Goal: Transaction & Acquisition: Obtain resource

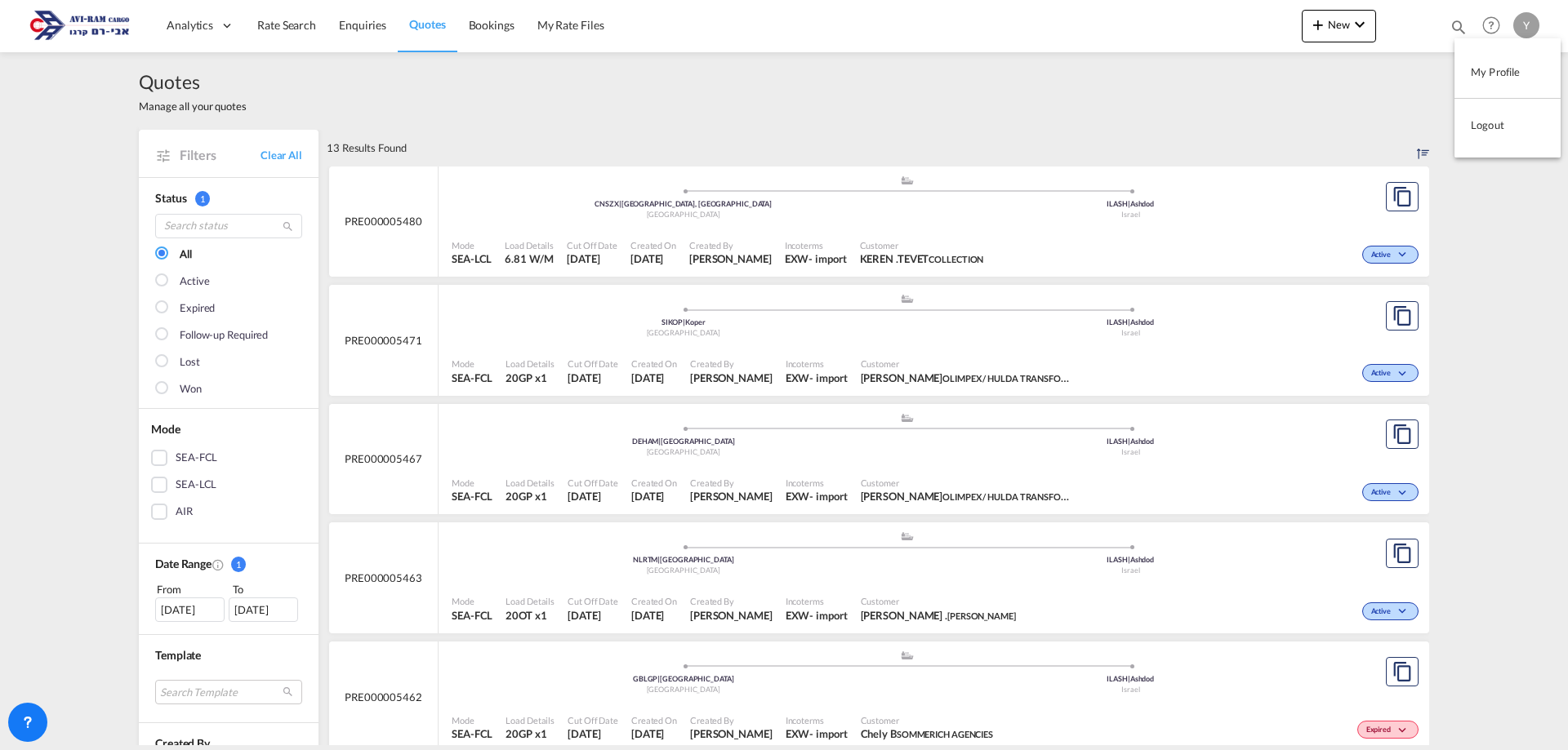
click at [300, 35] on md-backdrop at bounding box center [784, 375] width 1568 height 750
click at [293, 21] on span "Rate Search" at bounding box center [286, 24] width 59 height 14
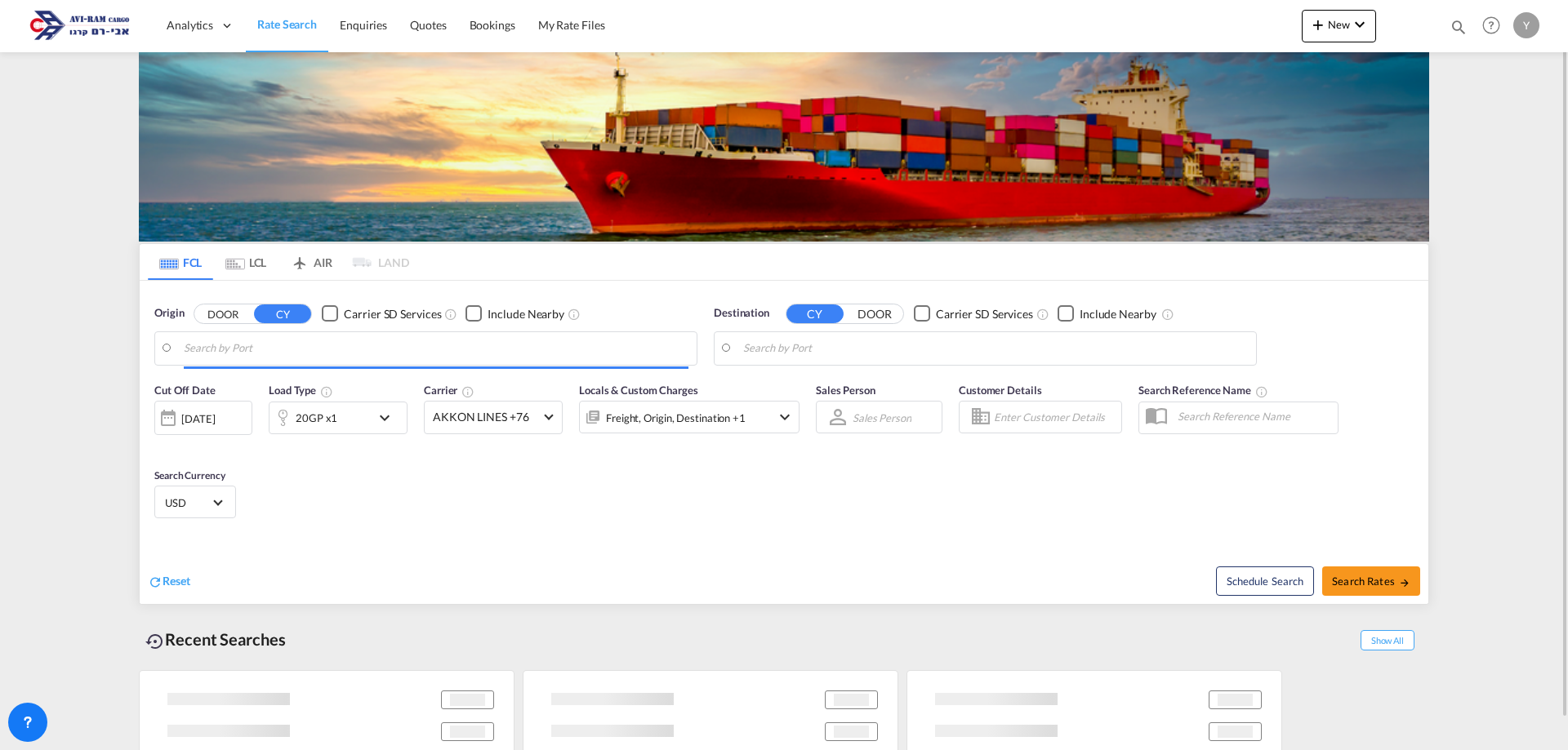
type input "Koper, SIKOP"
type input "Ashdod, ILASH"
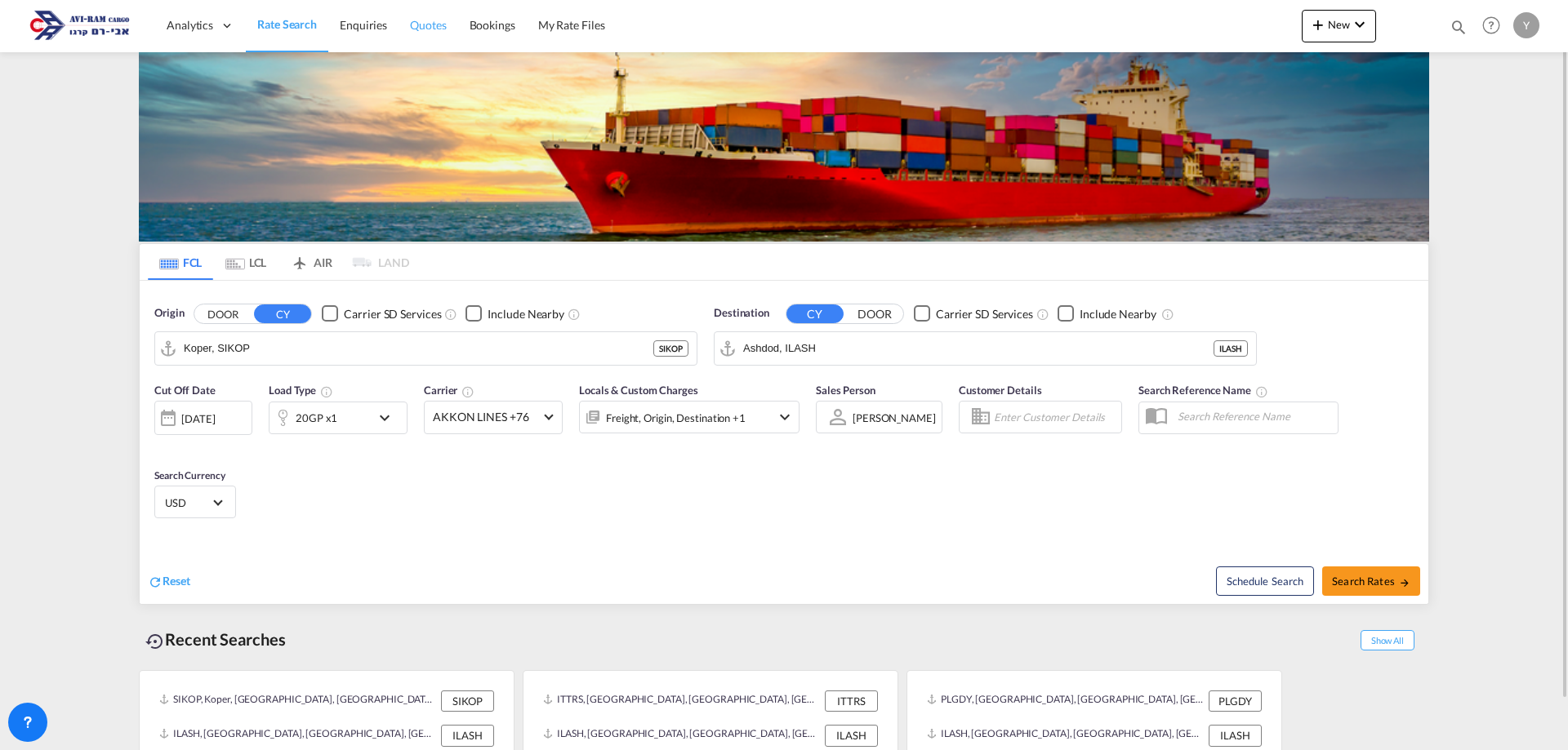
click at [429, 10] on link "Quotes" at bounding box center [427, 25] width 59 height 54
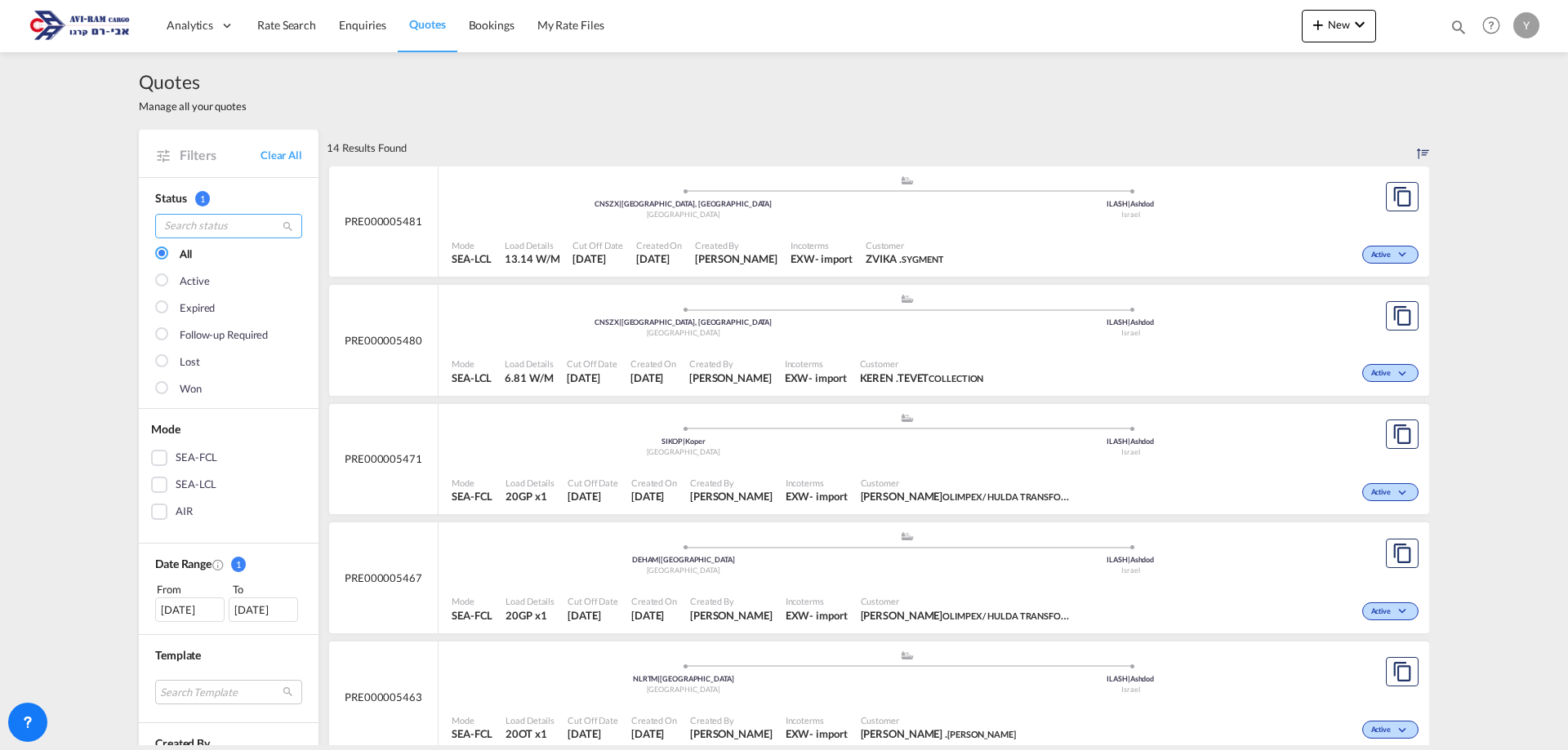
click at [245, 229] on input "search" at bounding box center [228, 226] width 147 height 24
click at [190, 603] on div "[DATE]" at bounding box center [190, 610] width 69 height 24
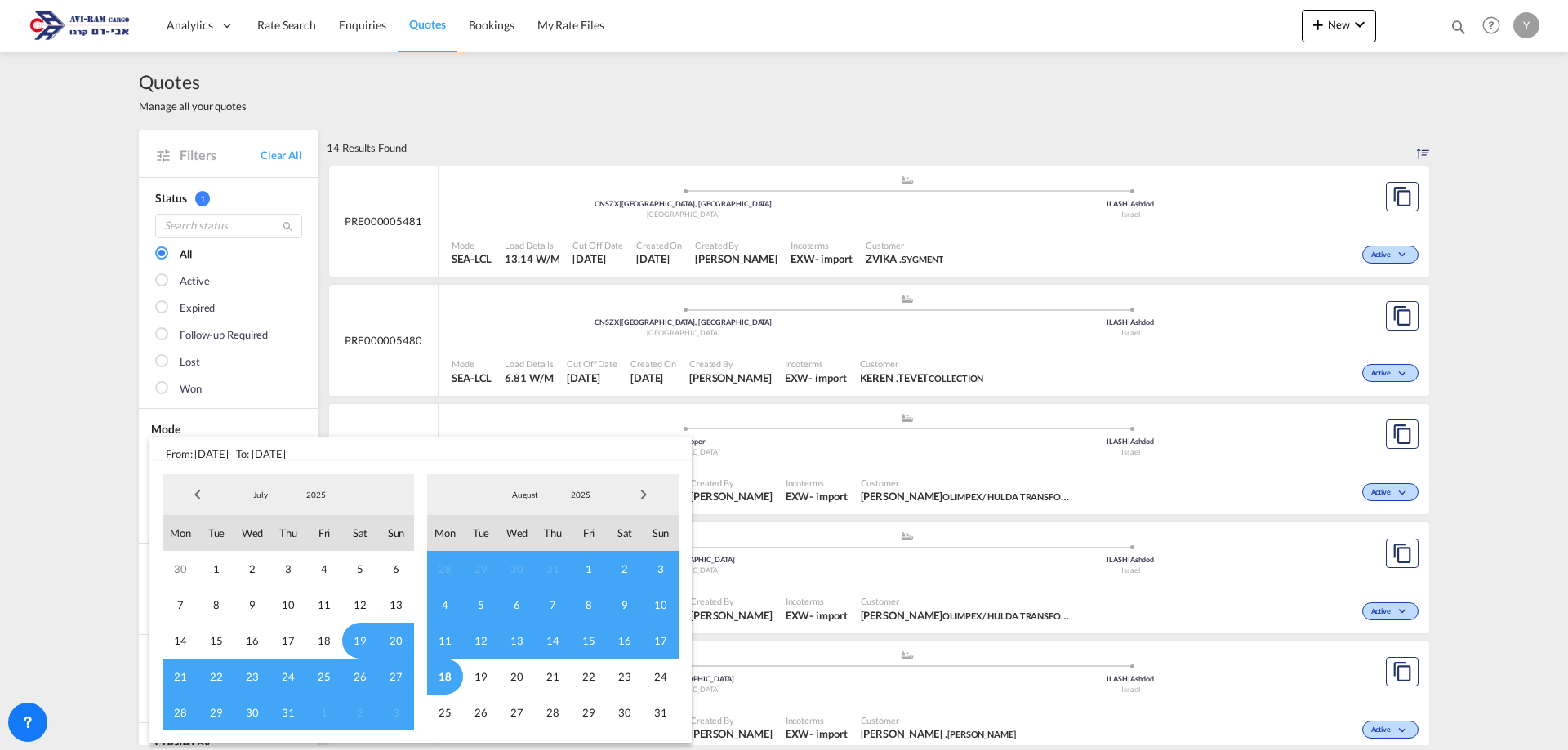
click at [525, 643] on span "13" at bounding box center [516, 641] width 36 height 36
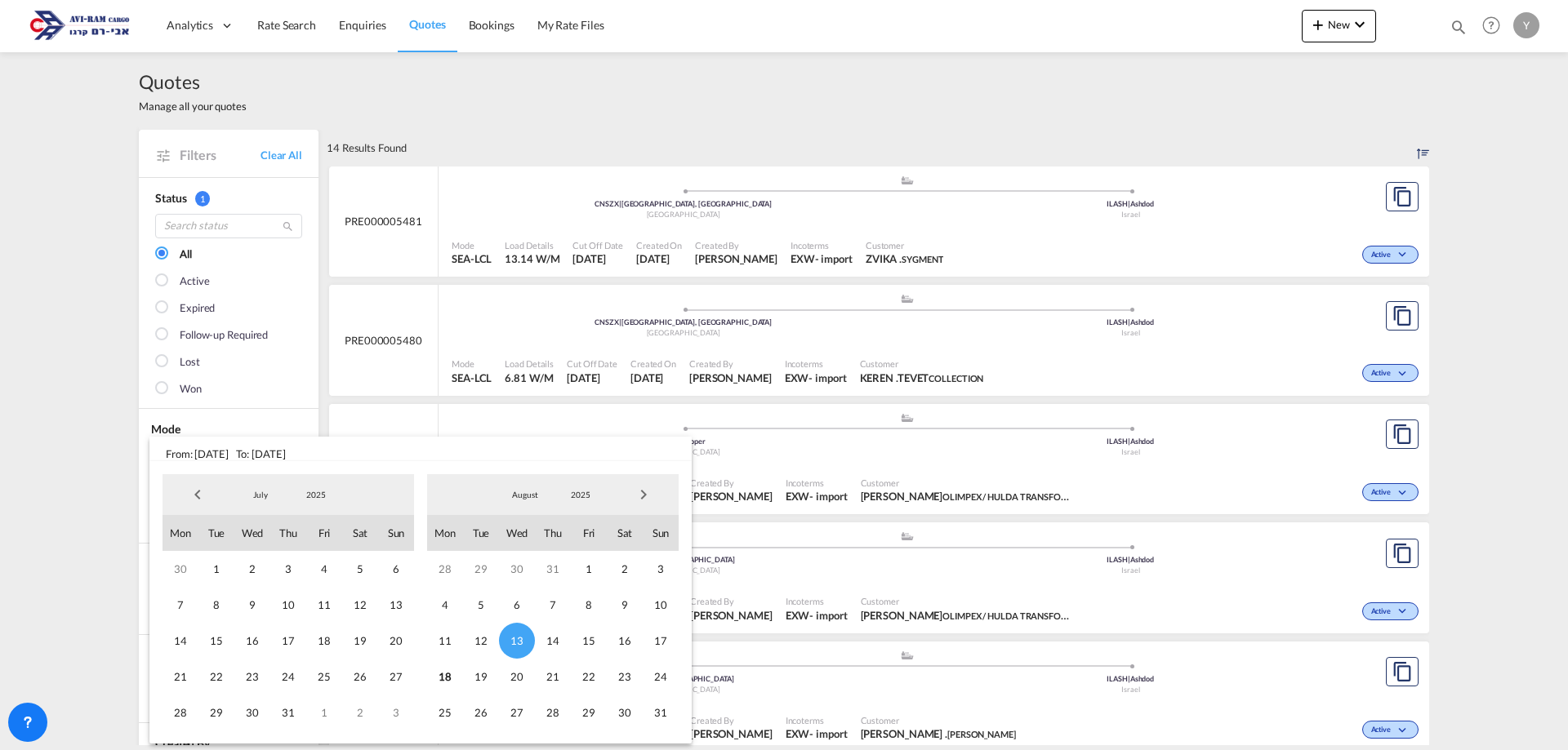
click at [66, 535] on md-backdrop at bounding box center [784, 375] width 1568 height 750
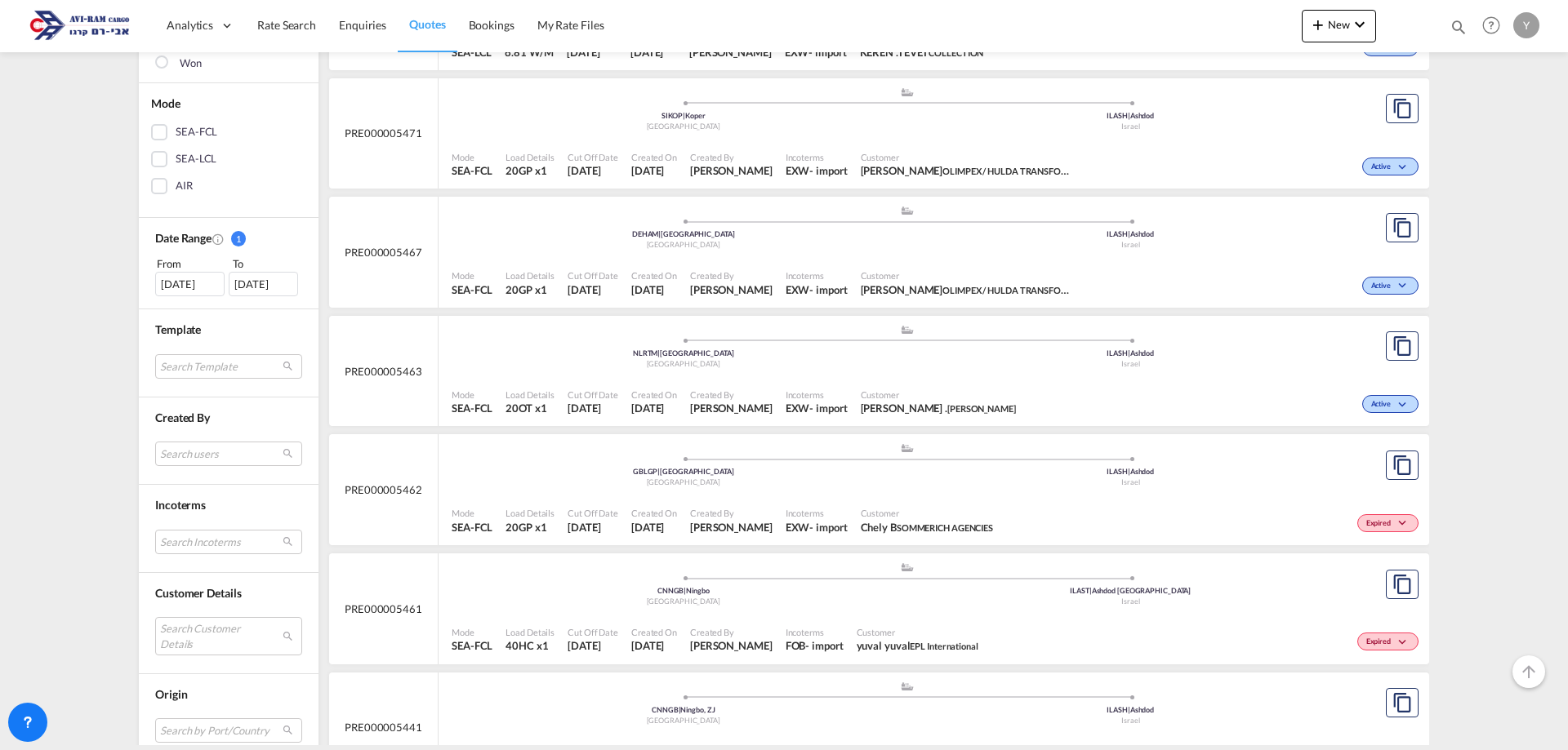
scroll to position [327, 0]
click at [181, 634] on md-select "Search Customer Details user name user [PERSON_NAME] [PERSON_NAME][EMAIL_ADDRES…" at bounding box center [228, 635] width 147 height 38
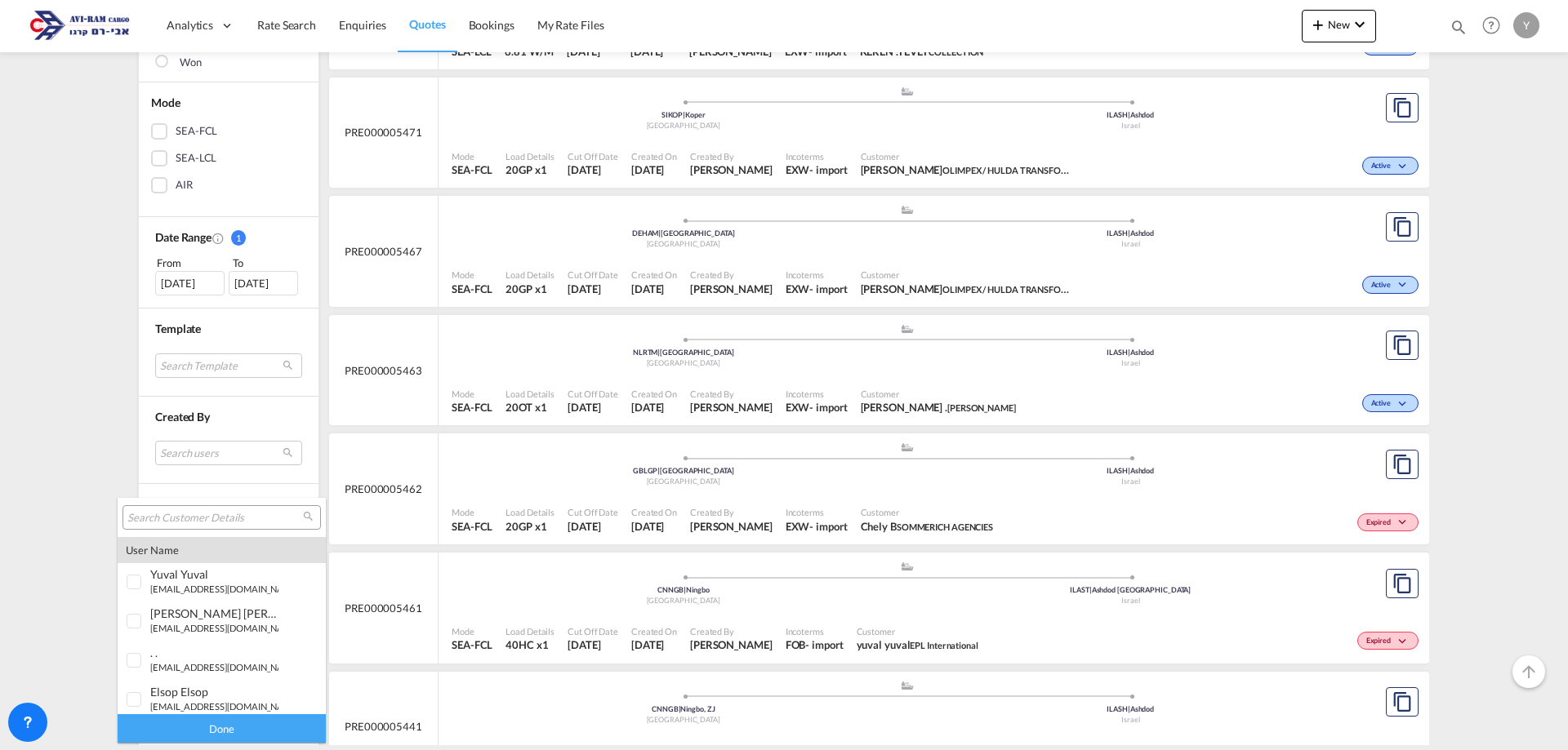
click at [145, 519] on input "search" at bounding box center [215, 518] width 176 height 15
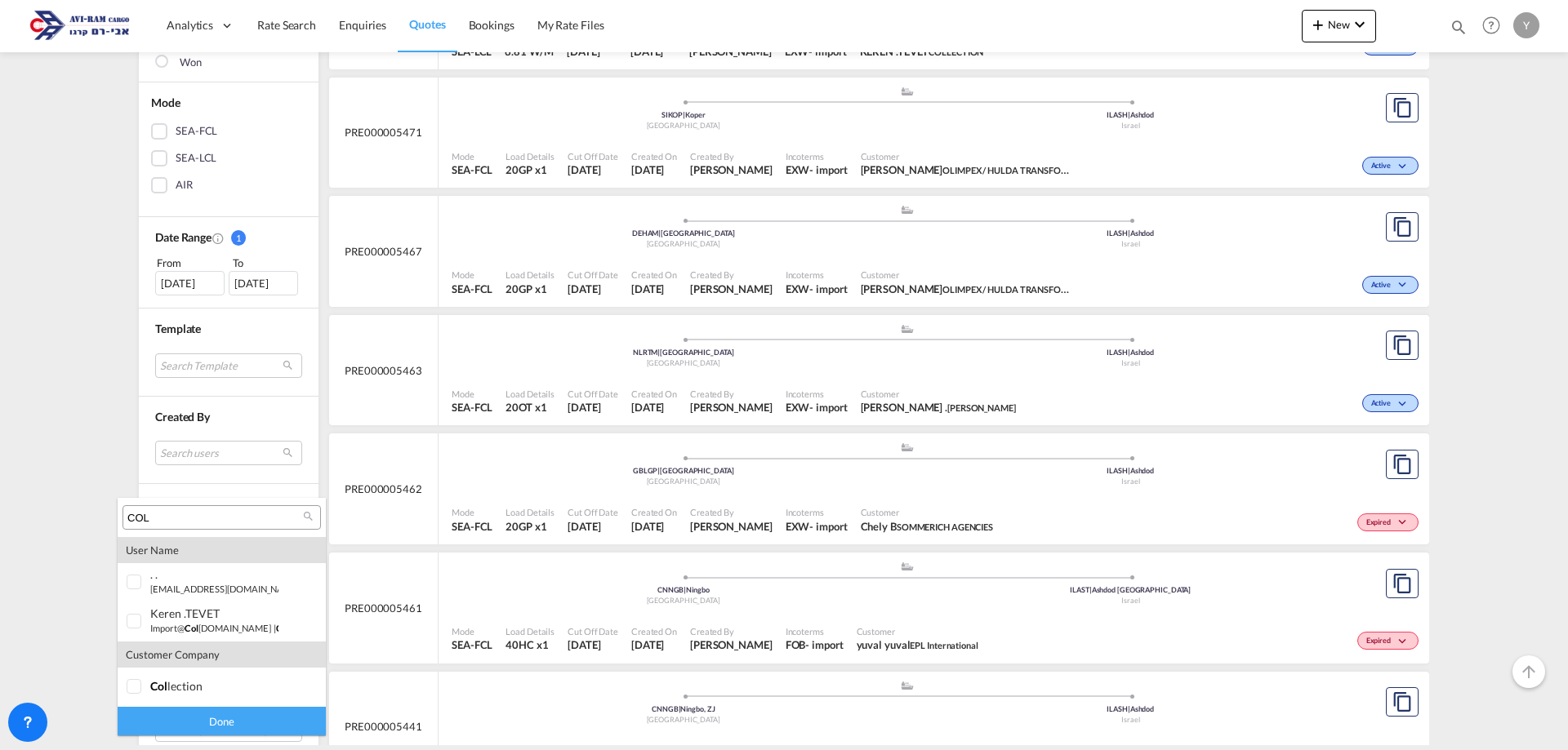
type input "COL"
click at [135, 622] on div at bounding box center [134, 621] width 16 height 16
click at [191, 715] on div "Done" at bounding box center [222, 721] width 208 height 28
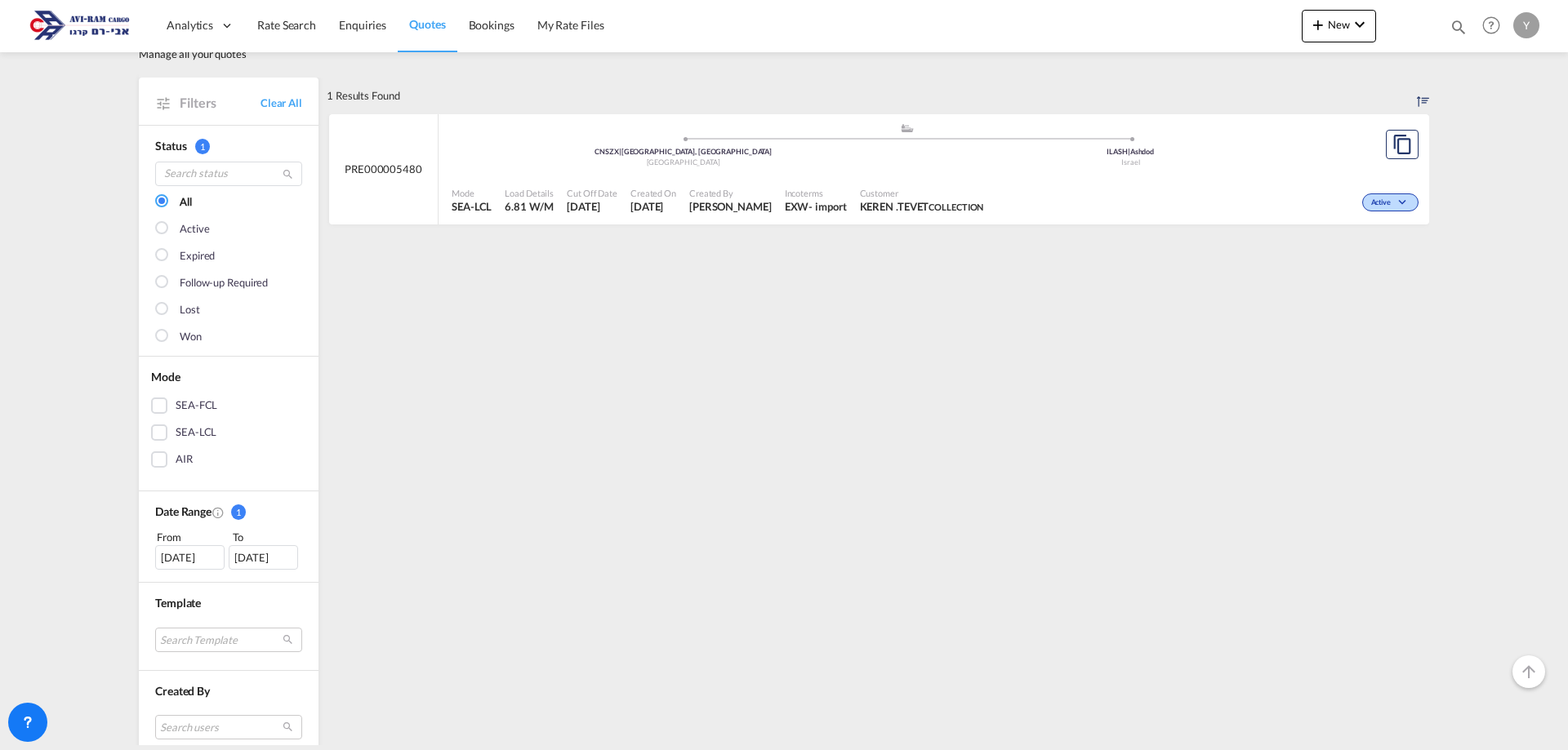
scroll to position [0, 0]
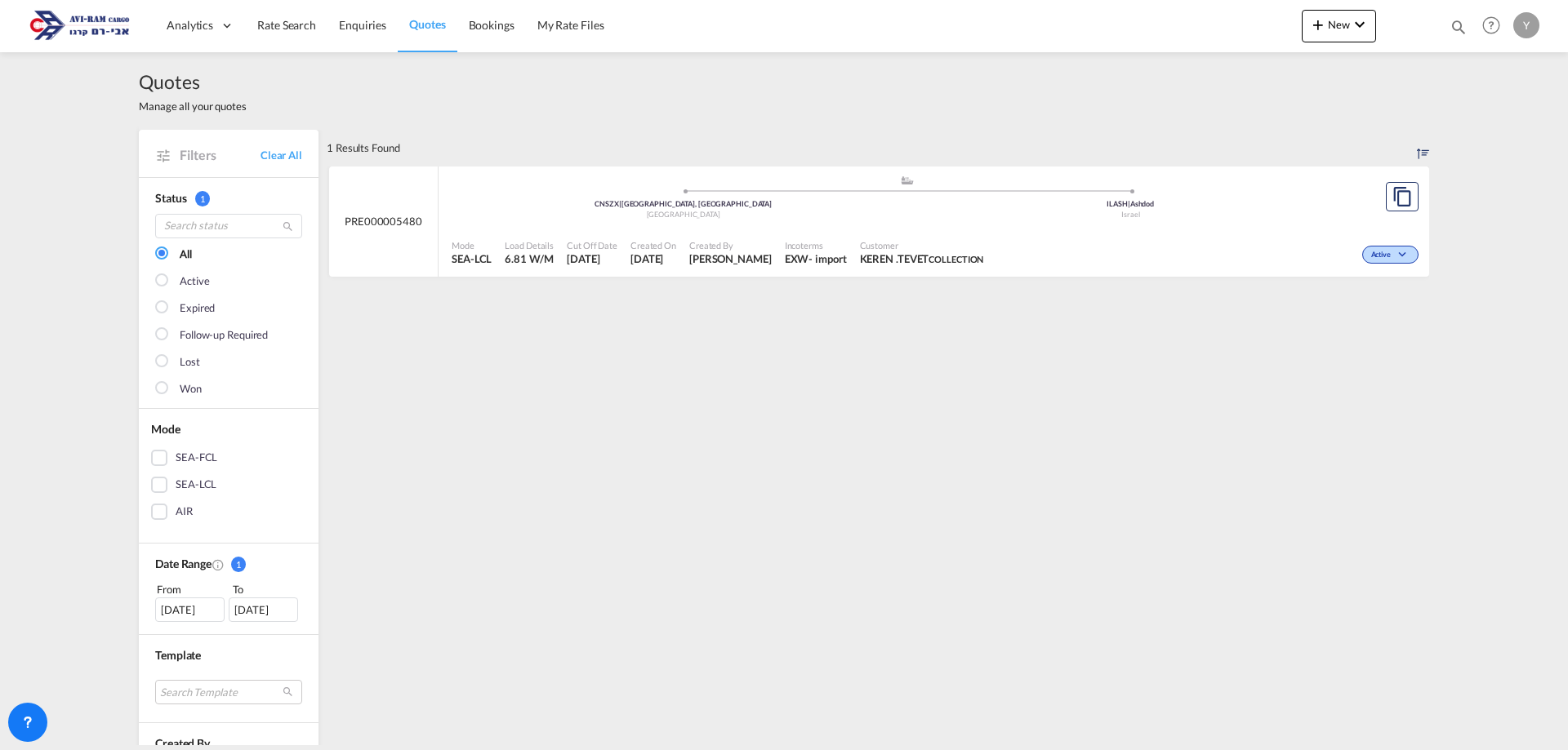
click at [160, 458] on div "SEA-FCL" at bounding box center [159, 457] width 16 height 16
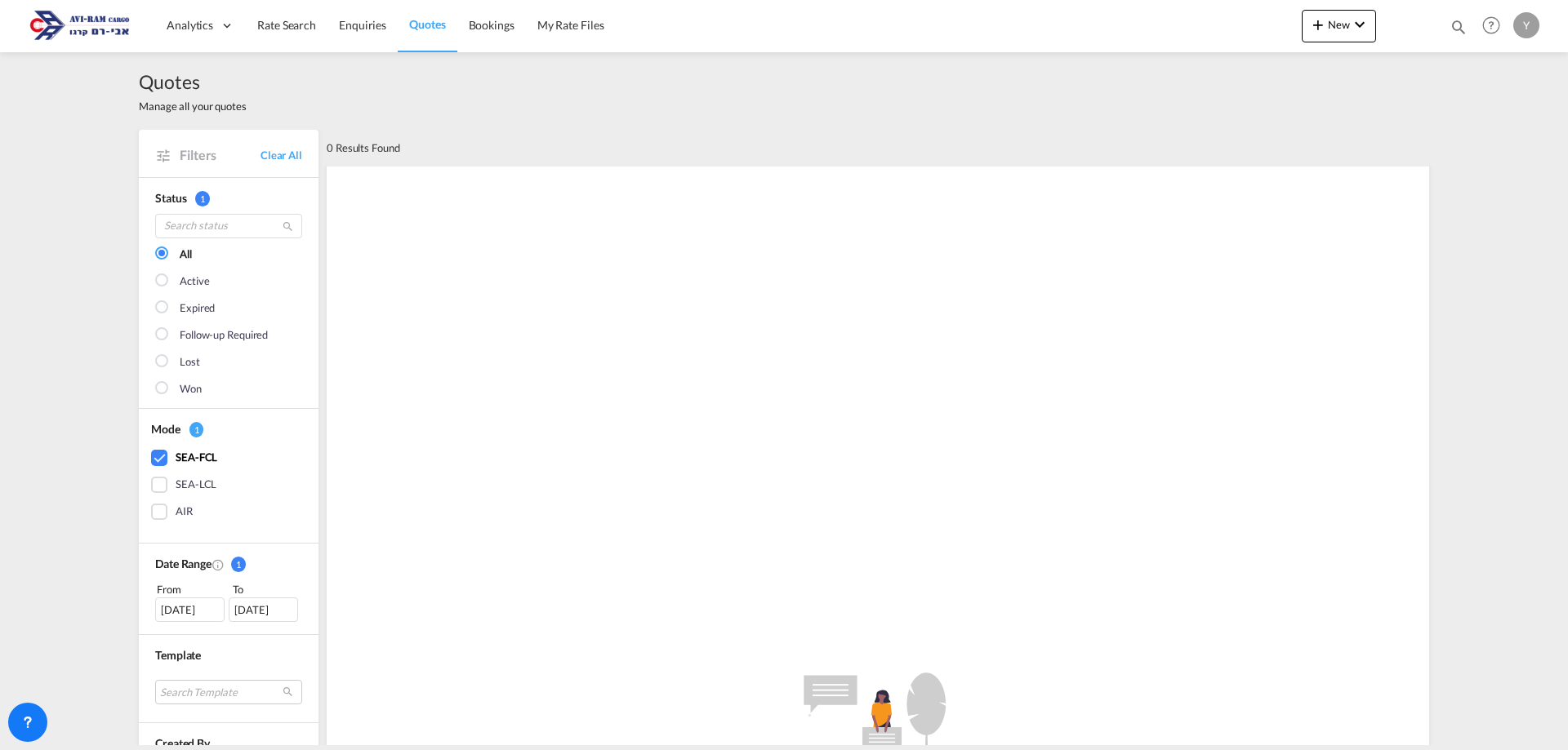
click at [204, 598] on div "[DATE]" at bounding box center [190, 610] width 69 height 24
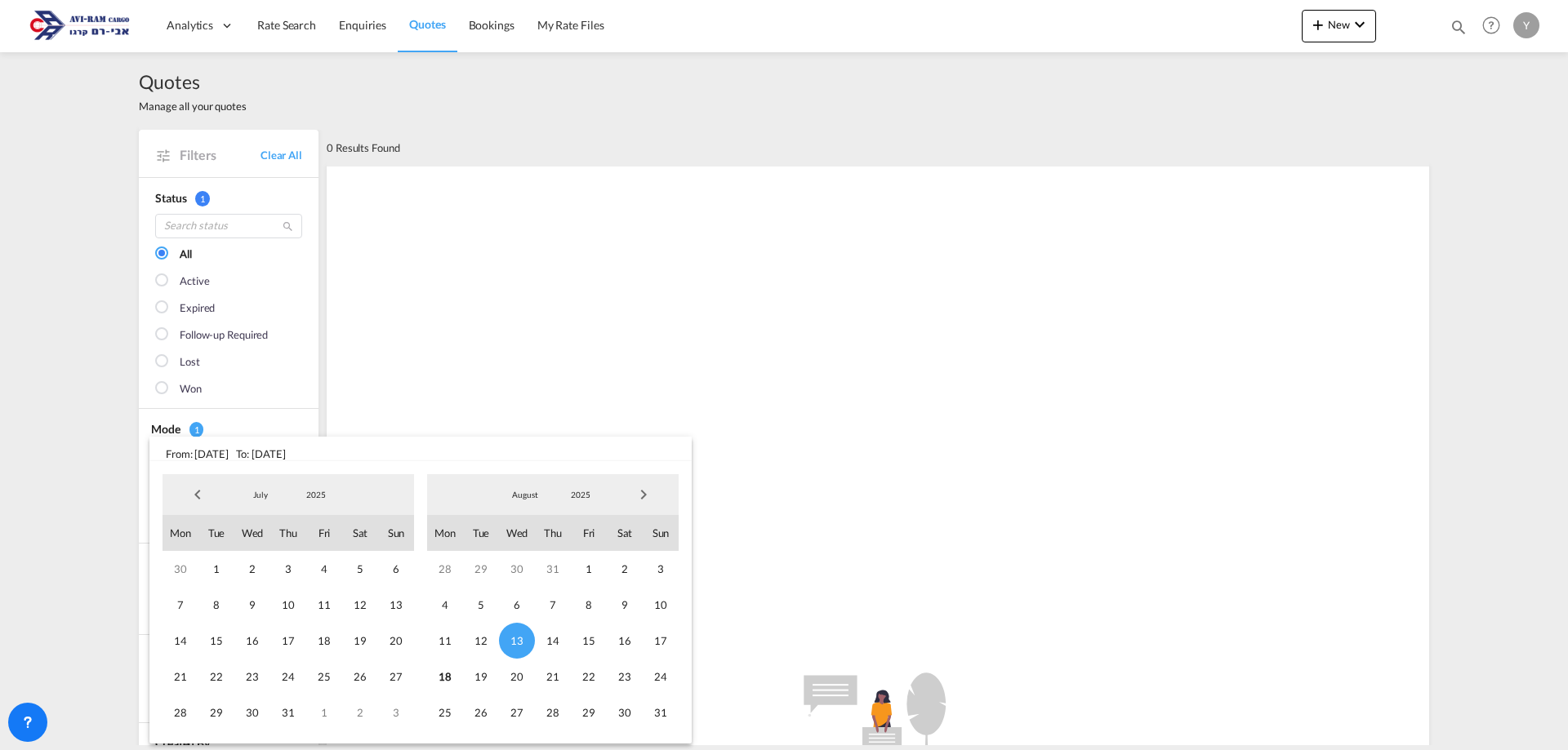
click at [522, 640] on span "13" at bounding box center [516, 641] width 36 height 36
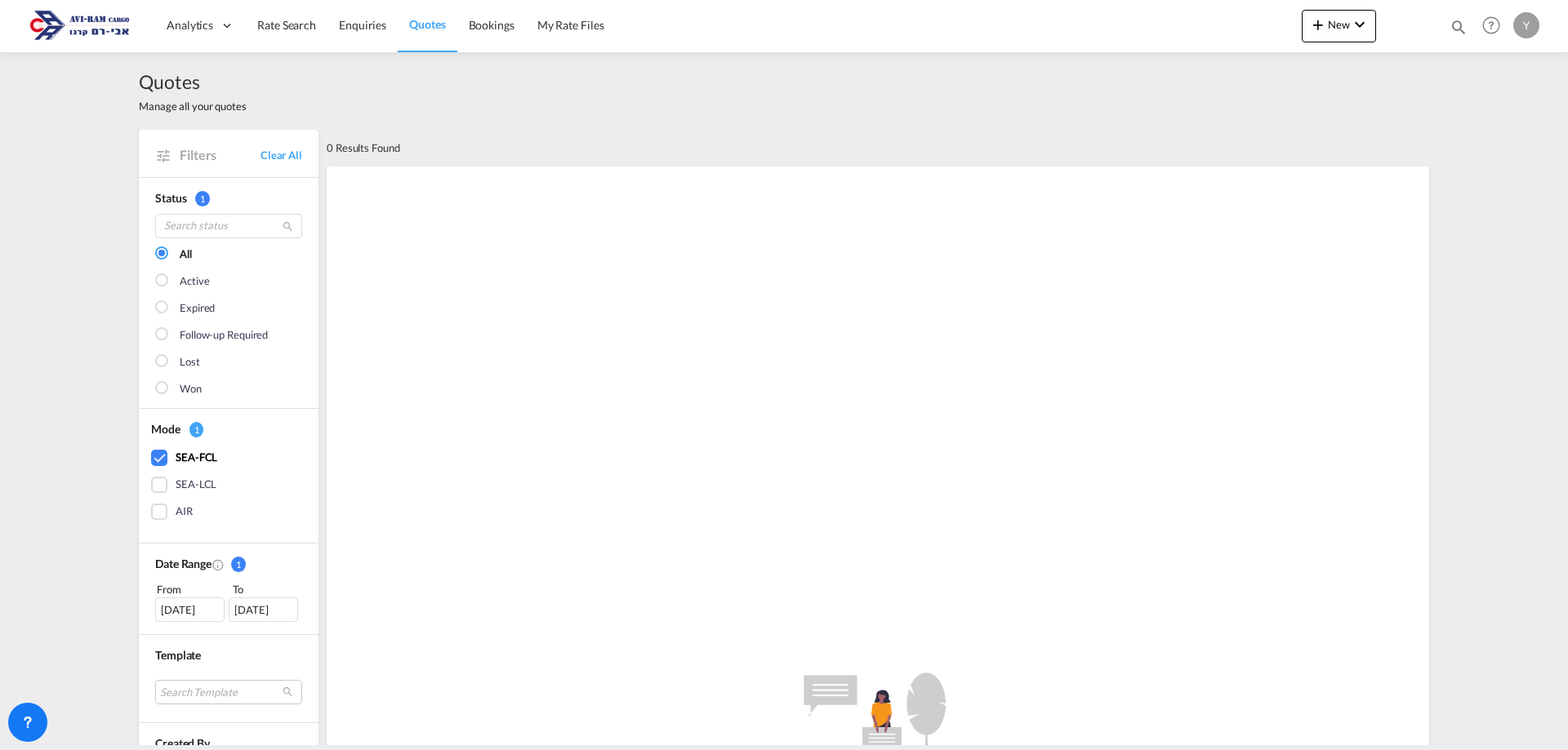
click at [236, 566] on span "1" at bounding box center [238, 564] width 15 height 16
drag, startPoint x: 268, startPoint y: 608, endPoint x: 161, endPoint y: 605, distance: 107.0
click at [161, 605] on div "[DATE] [DATE]" at bounding box center [228, 610] width 147 height 24
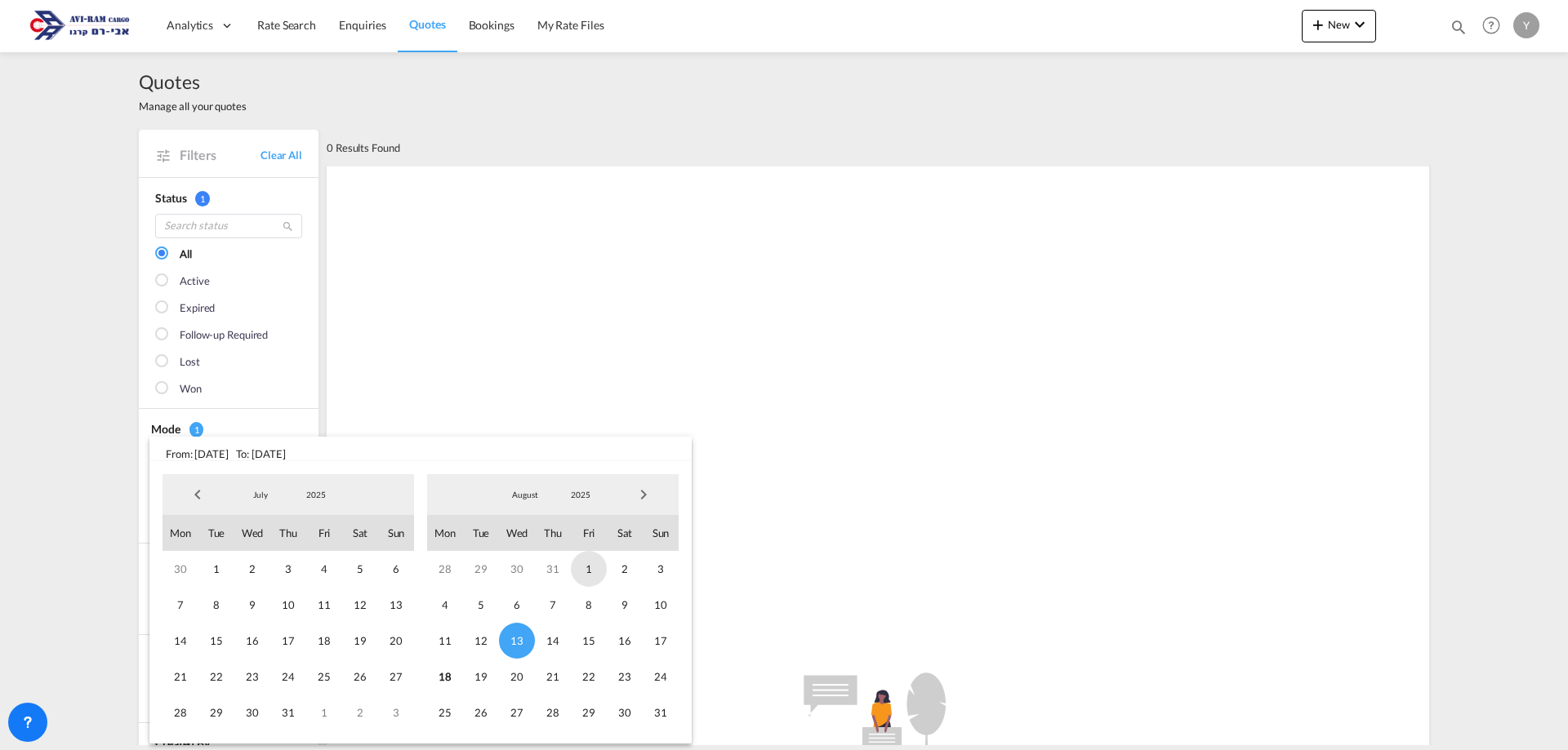
click at [583, 574] on span "1" at bounding box center [589, 569] width 36 height 36
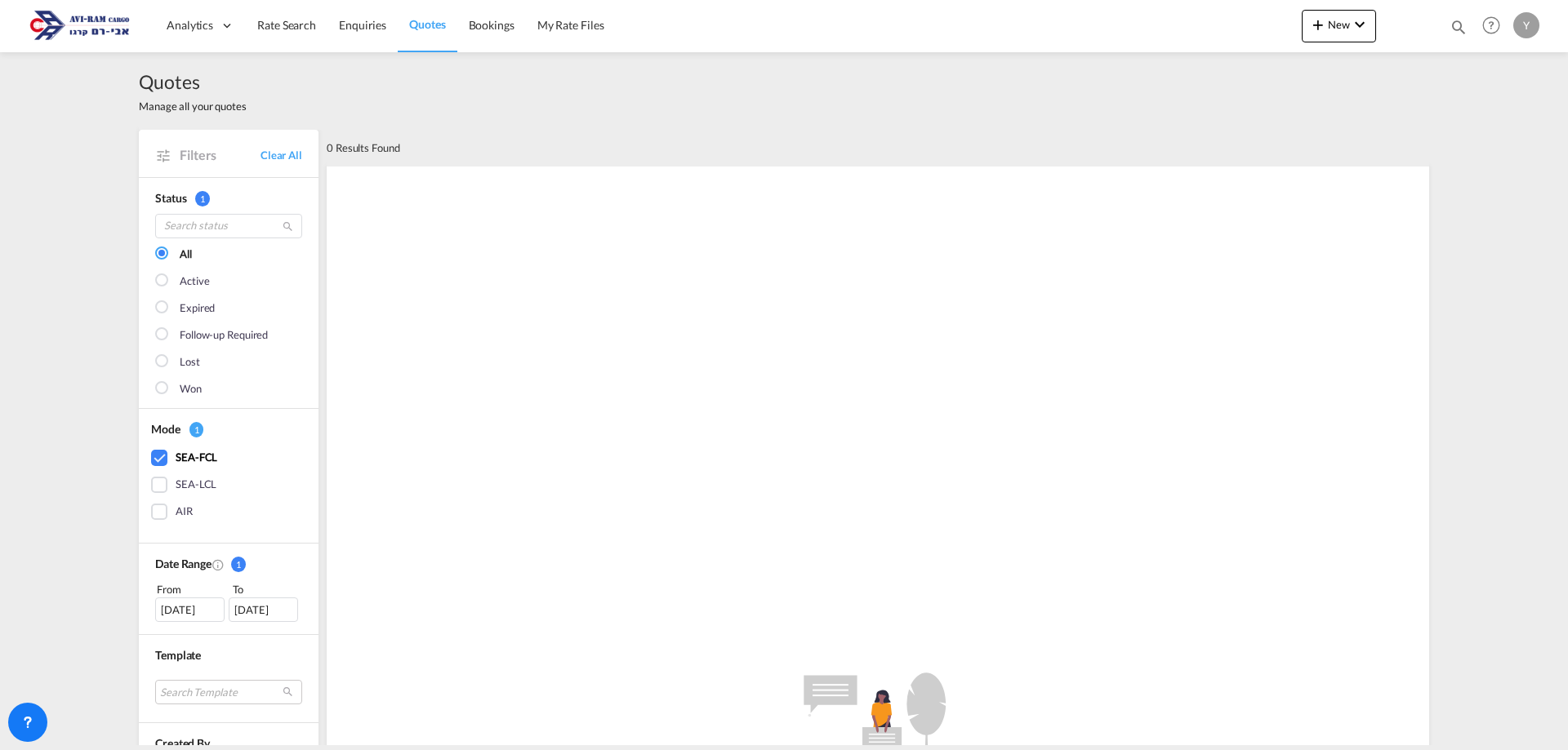
click at [197, 158] on span "Filters" at bounding box center [220, 155] width 81 height 18
click at [159, 156] on md-icon at bounding box center [162, 155] width 16 height 16
click at [219, 153] on span "Filters" at bounding box center [220, 155] width 81 height 18
click at [279, 162] on link "Clear All" at bounding box center [281, 155] width 41 height 15
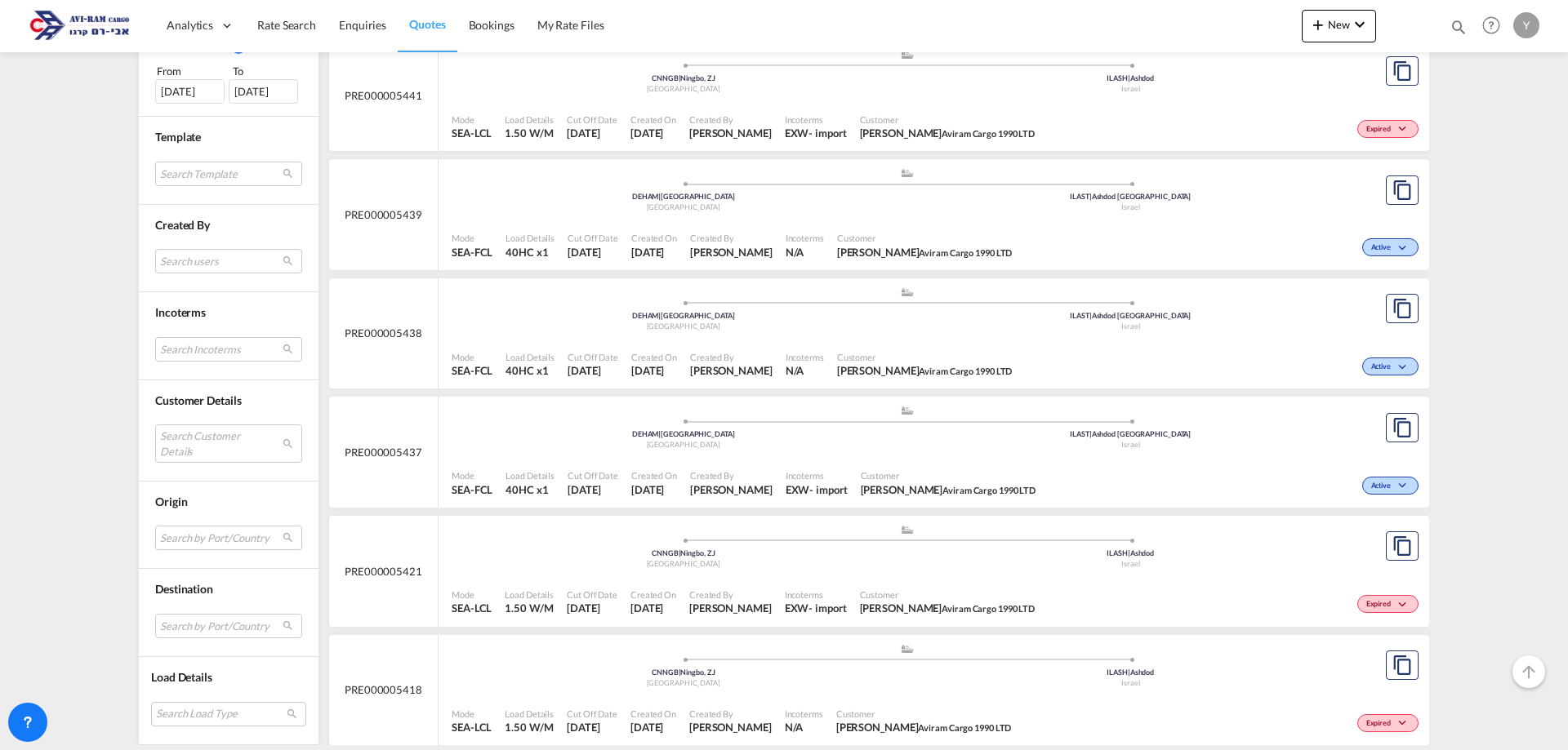
scroll to position [1089, 0]
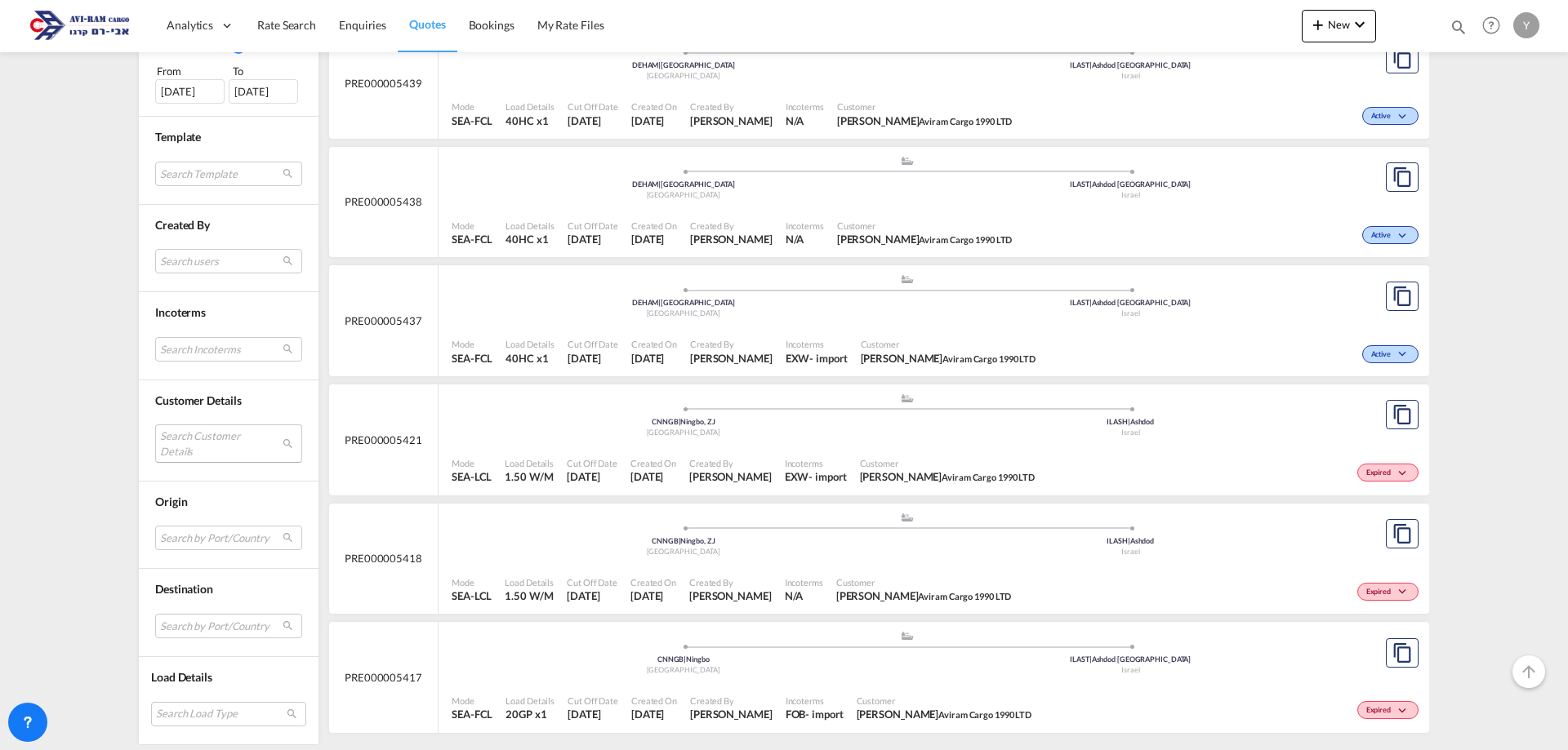
click at [223, 452] on md-select "Search Customer Details" at bounding box center [228, 444] width 147 height 38
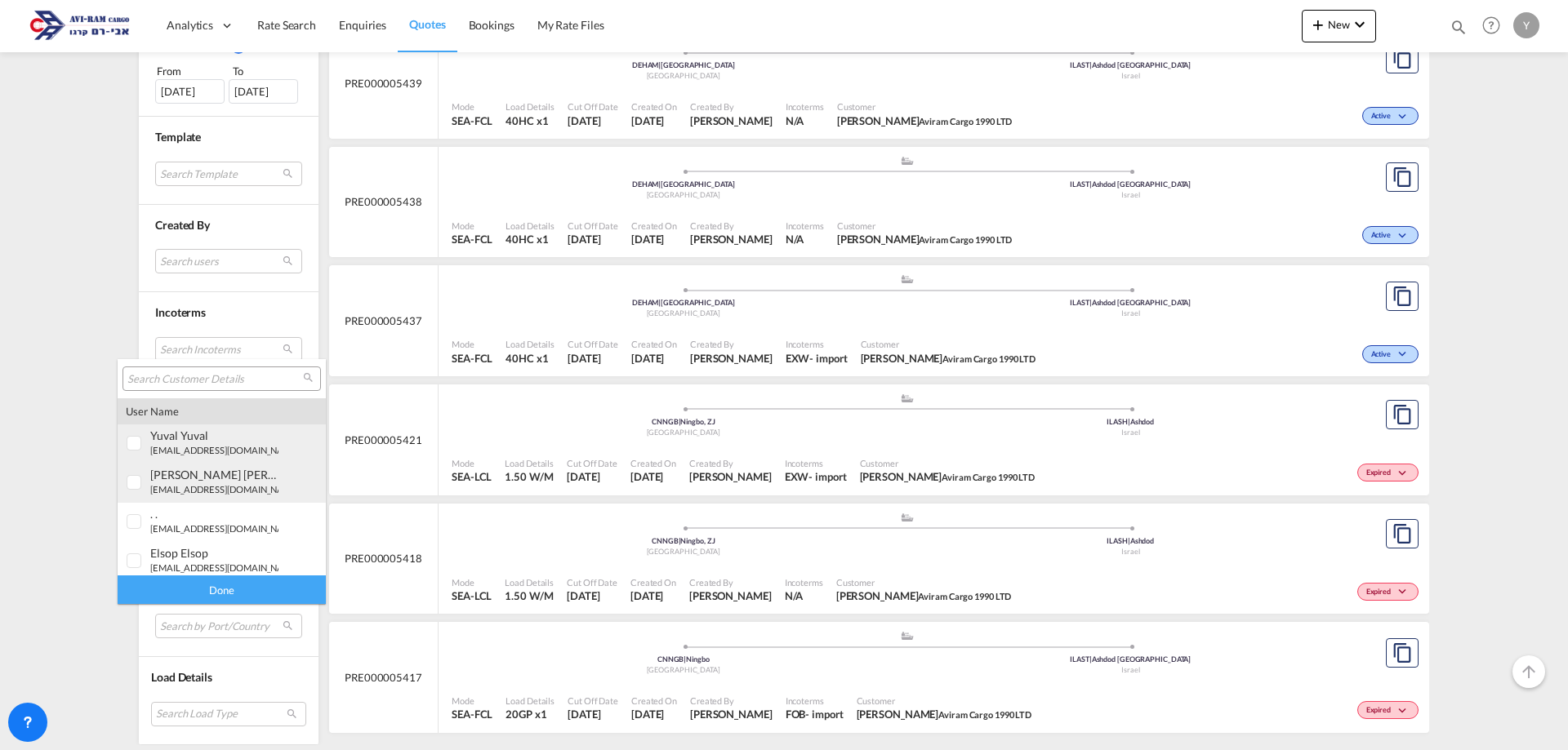
type md-option "[object Object]"
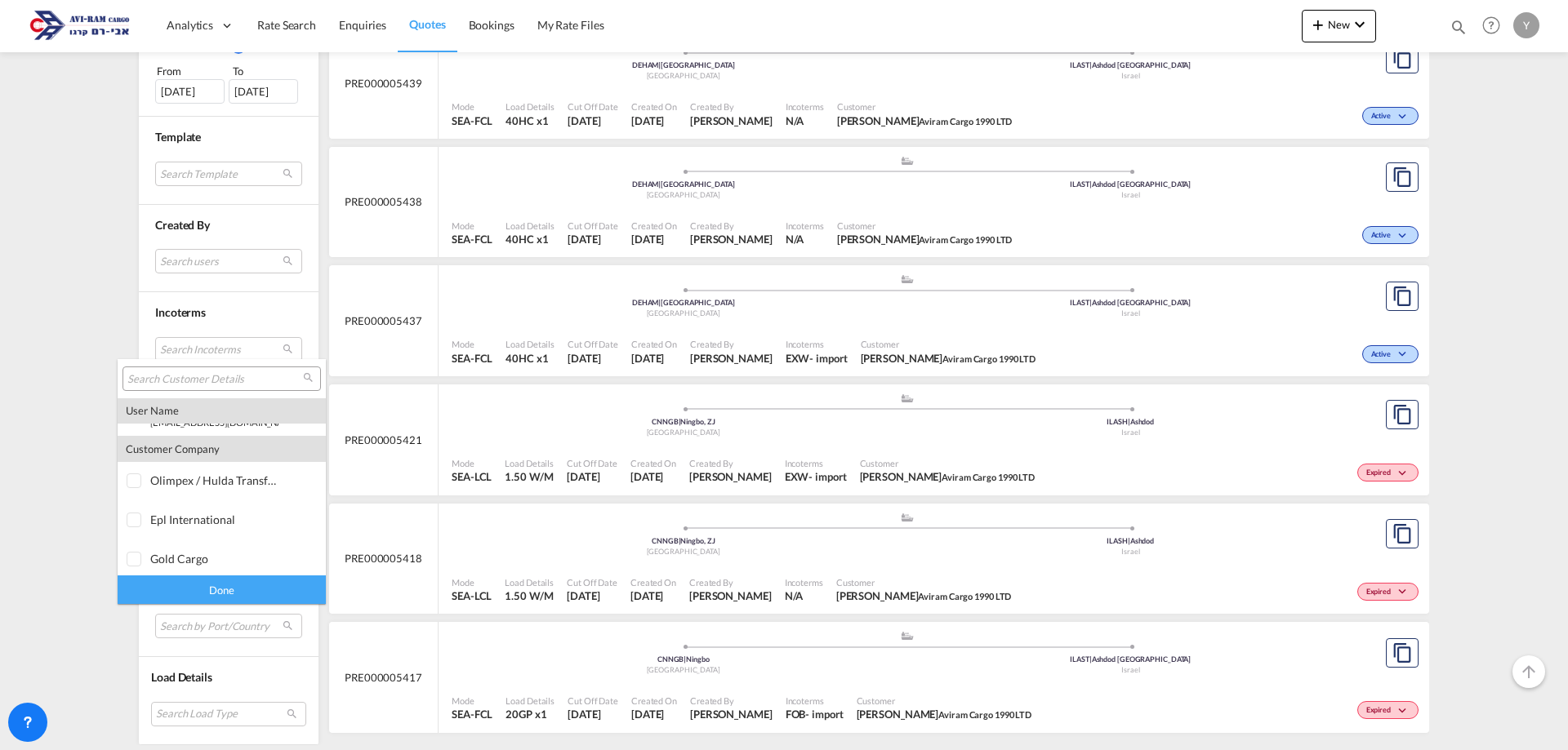
click at [158, 376] on input "search" at bounding box center [215, 380] width 176 height 15
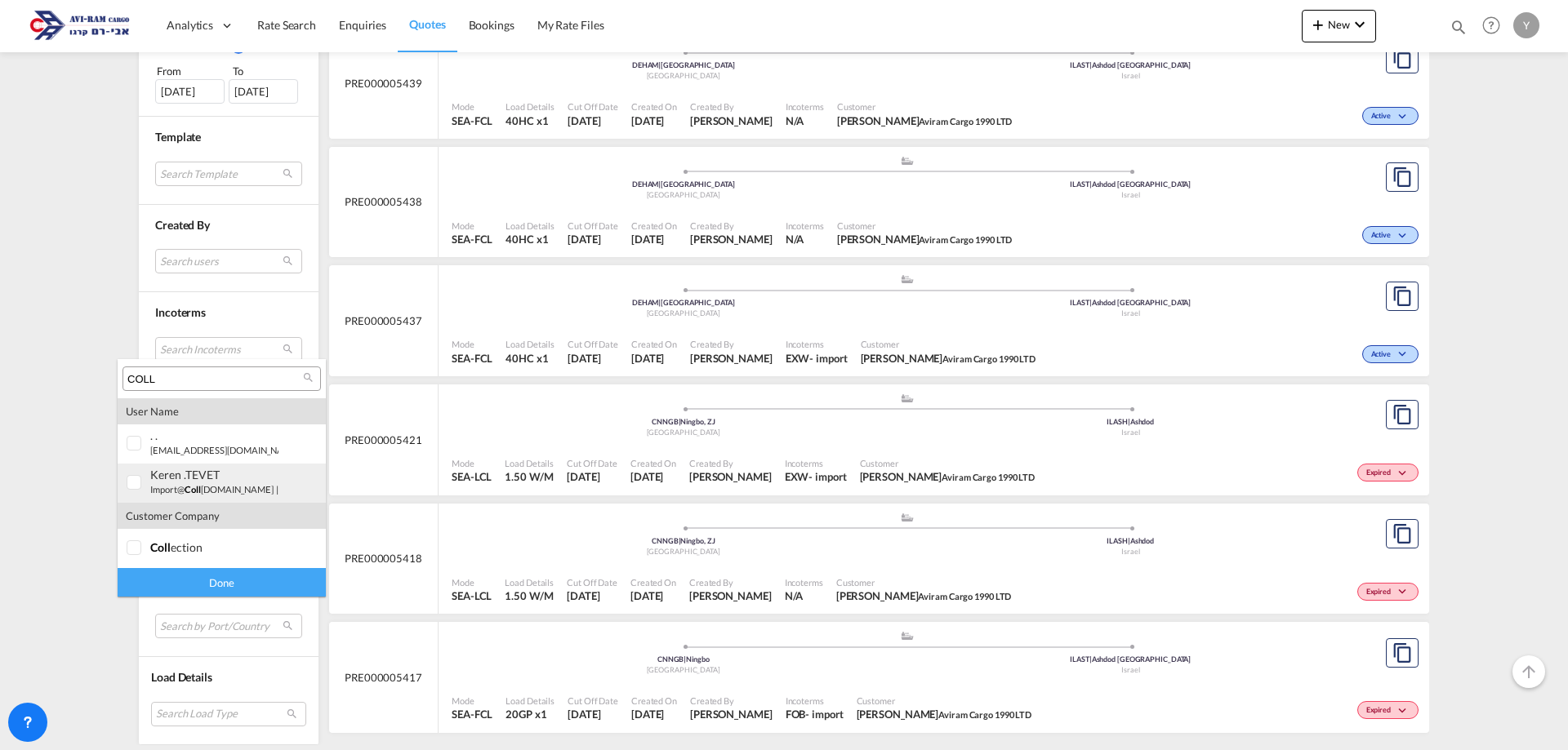
type input "COLL"
click at [143, 491] on div at bounding box center [134, 482] width 16 height 16
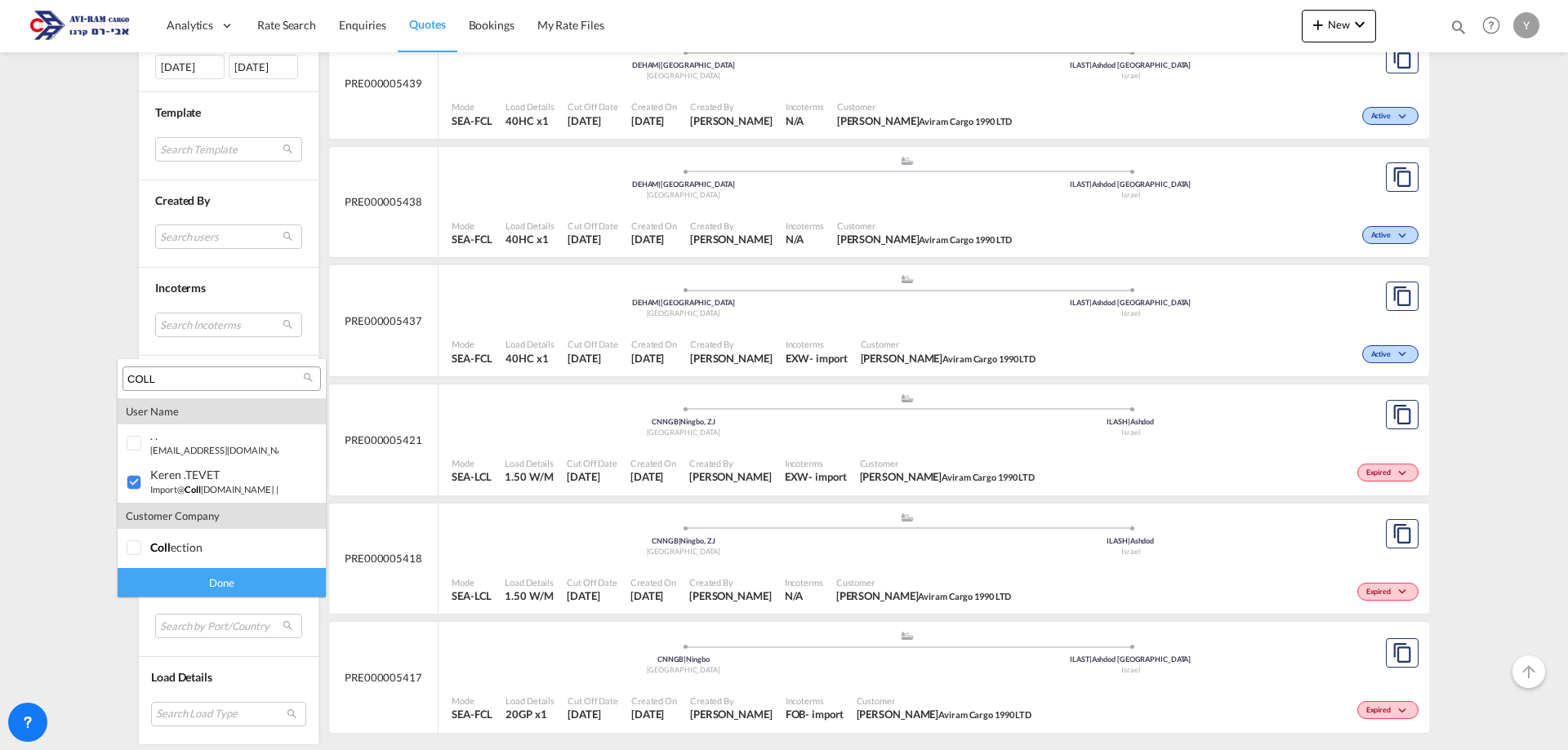
click at [191, 579] on div "Done" at bounding box center [222, 582] width 208 height 28
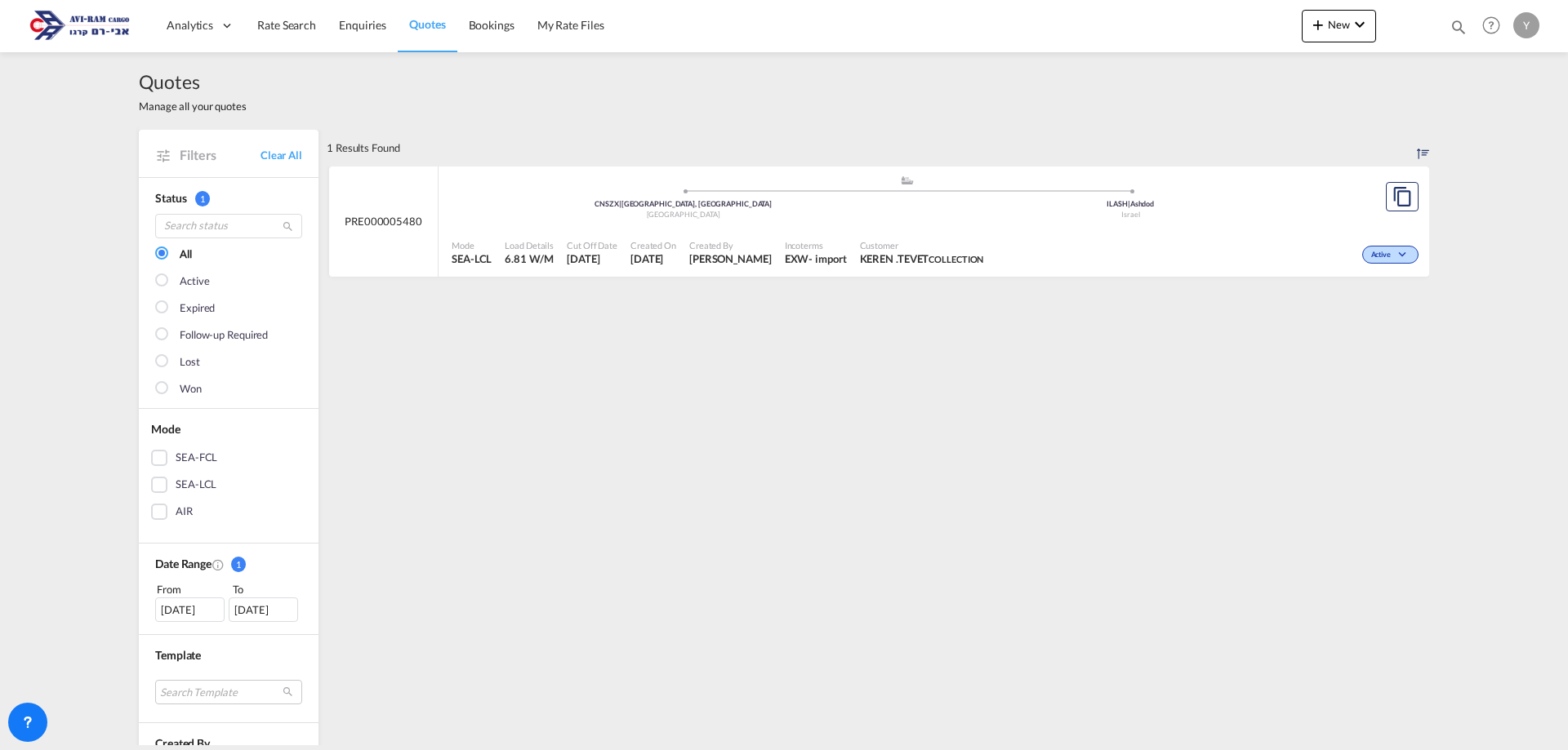
click at [304, 22] on span "Rate Search" at bounding box center [286, 24] width 59 height 14
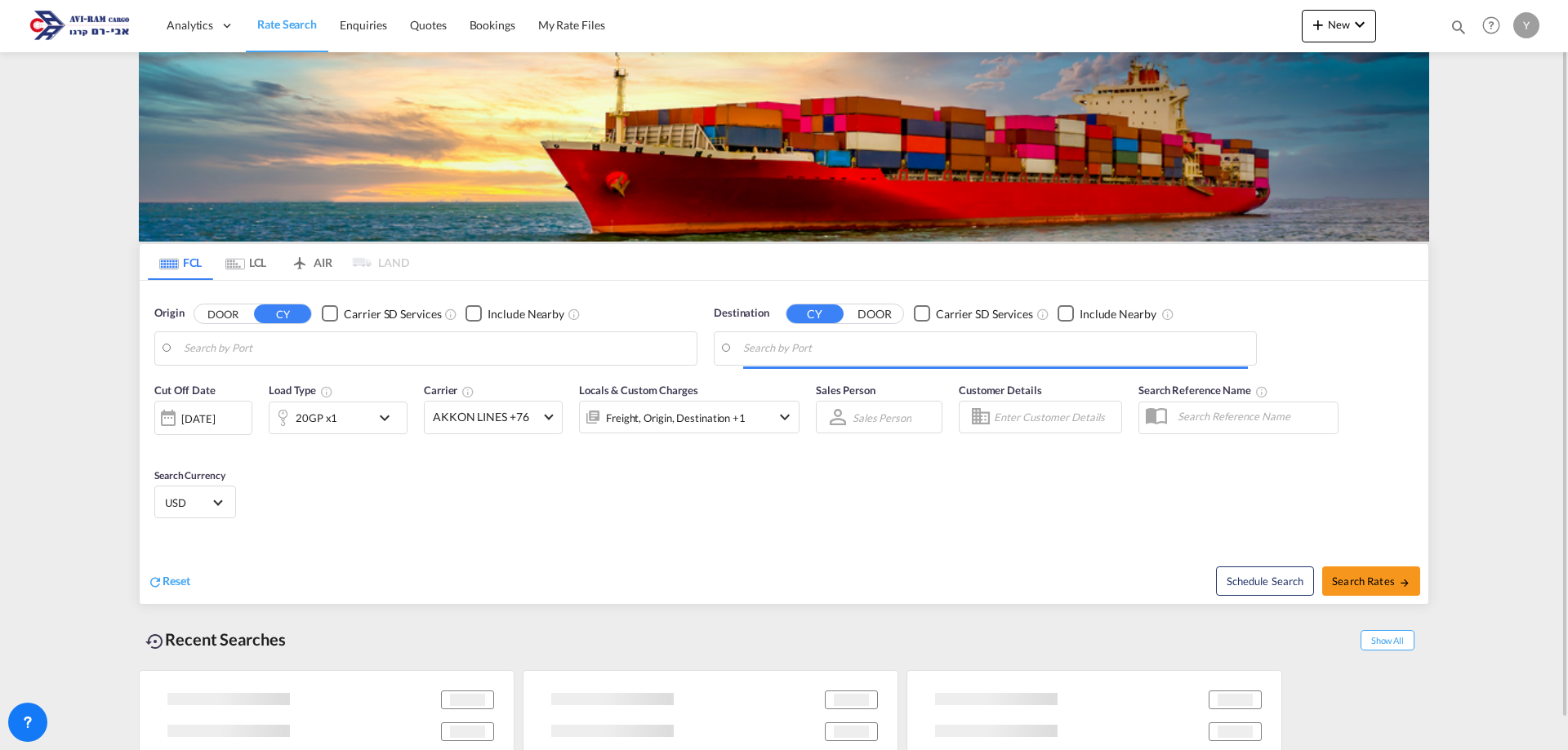
type input "Koper, SIKOP"
type input "Ashdod, ILASH"
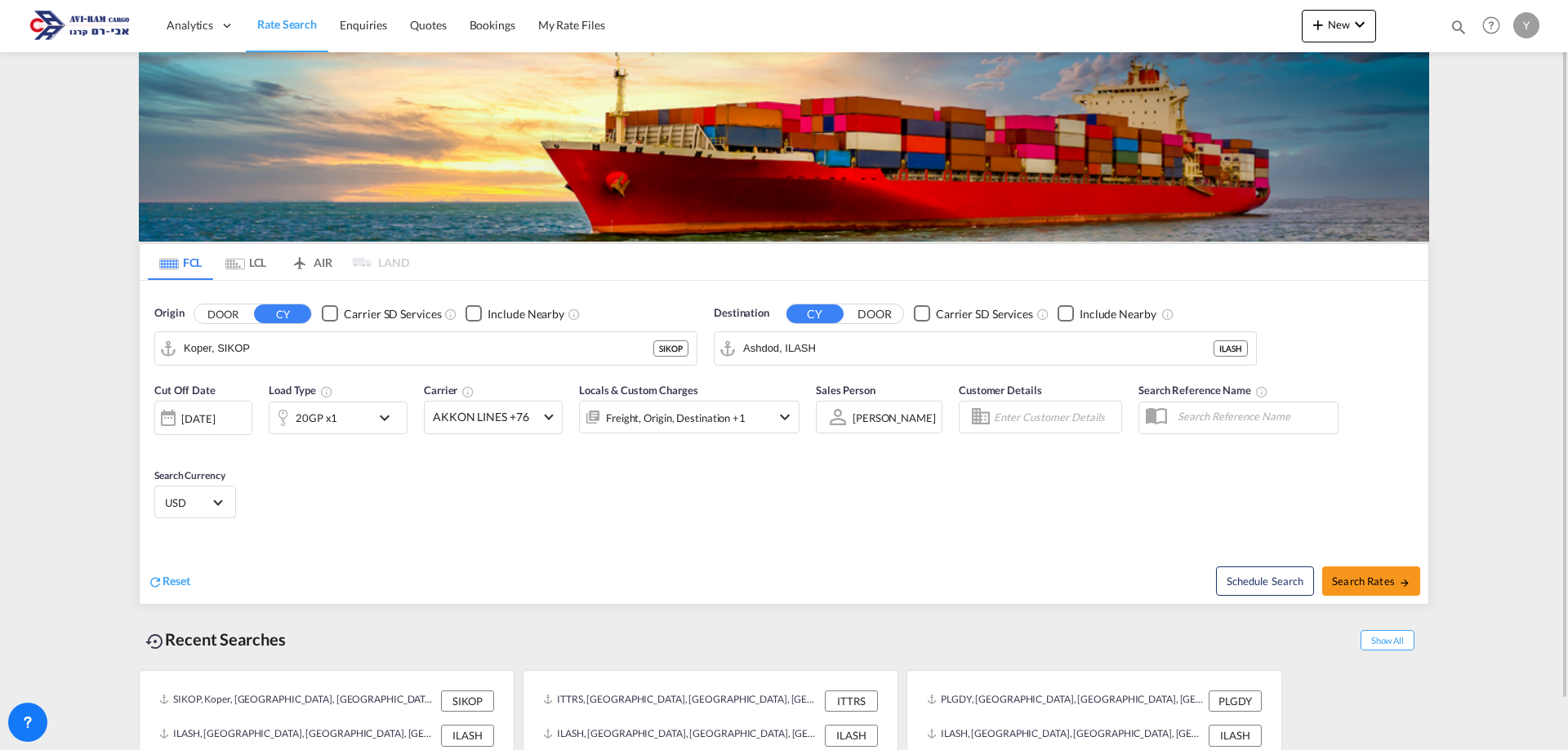
click at [342, 420] on div "20GP x1" at bounding box center [320, 418] width 101 height 33
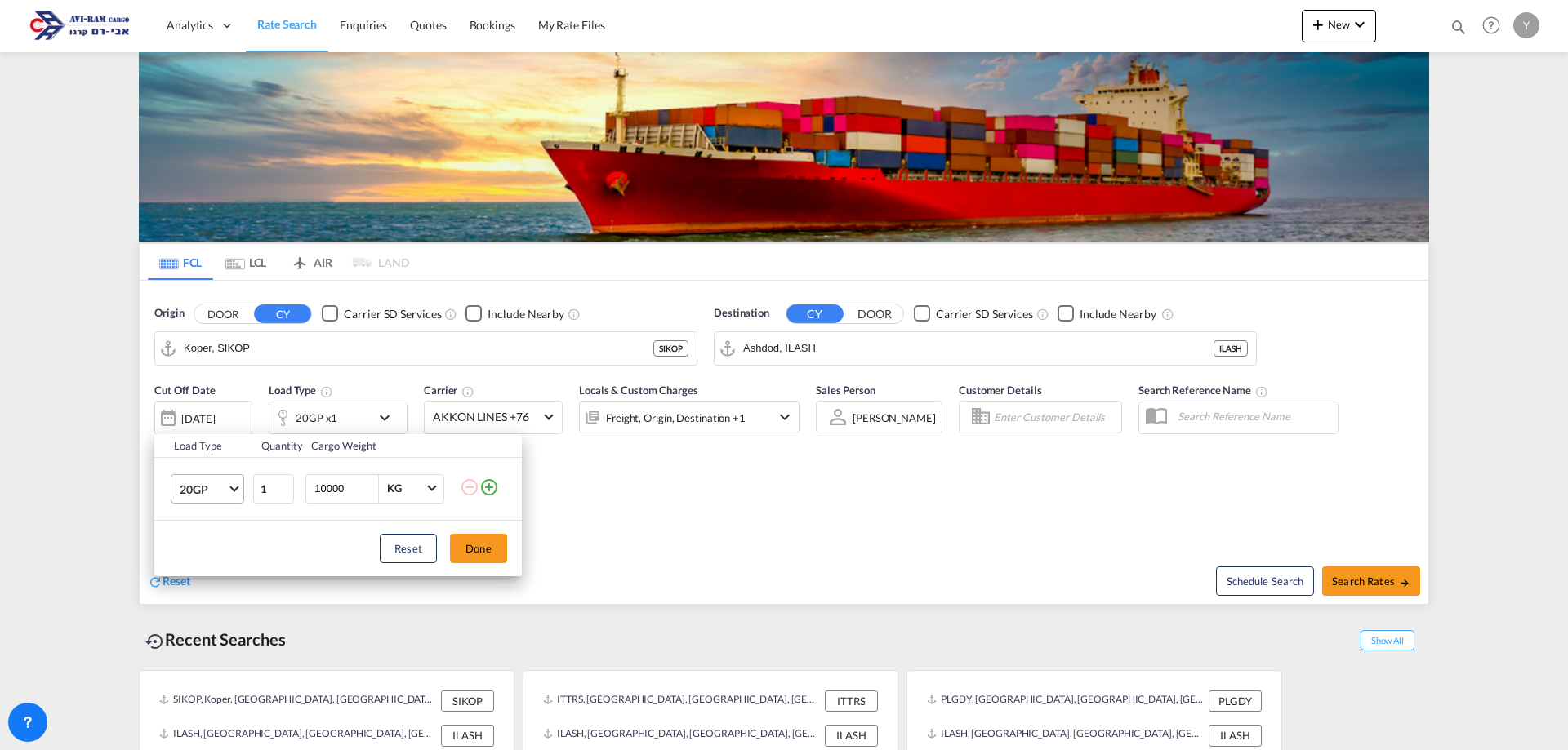
click at [223, 489] on span "20GP" at bounding box center [203, 489] width 47 height 16
click at [218, 580] on md-option "40HC" at bounding box center [222, 568] width 111 height 39
click at [337, 436] on th "Cargo Weight" at bounding box center [380, 446] width 159 height 23
click at [469, 546] on button "Done" at bounding box center [478, 548] width 57 height 29
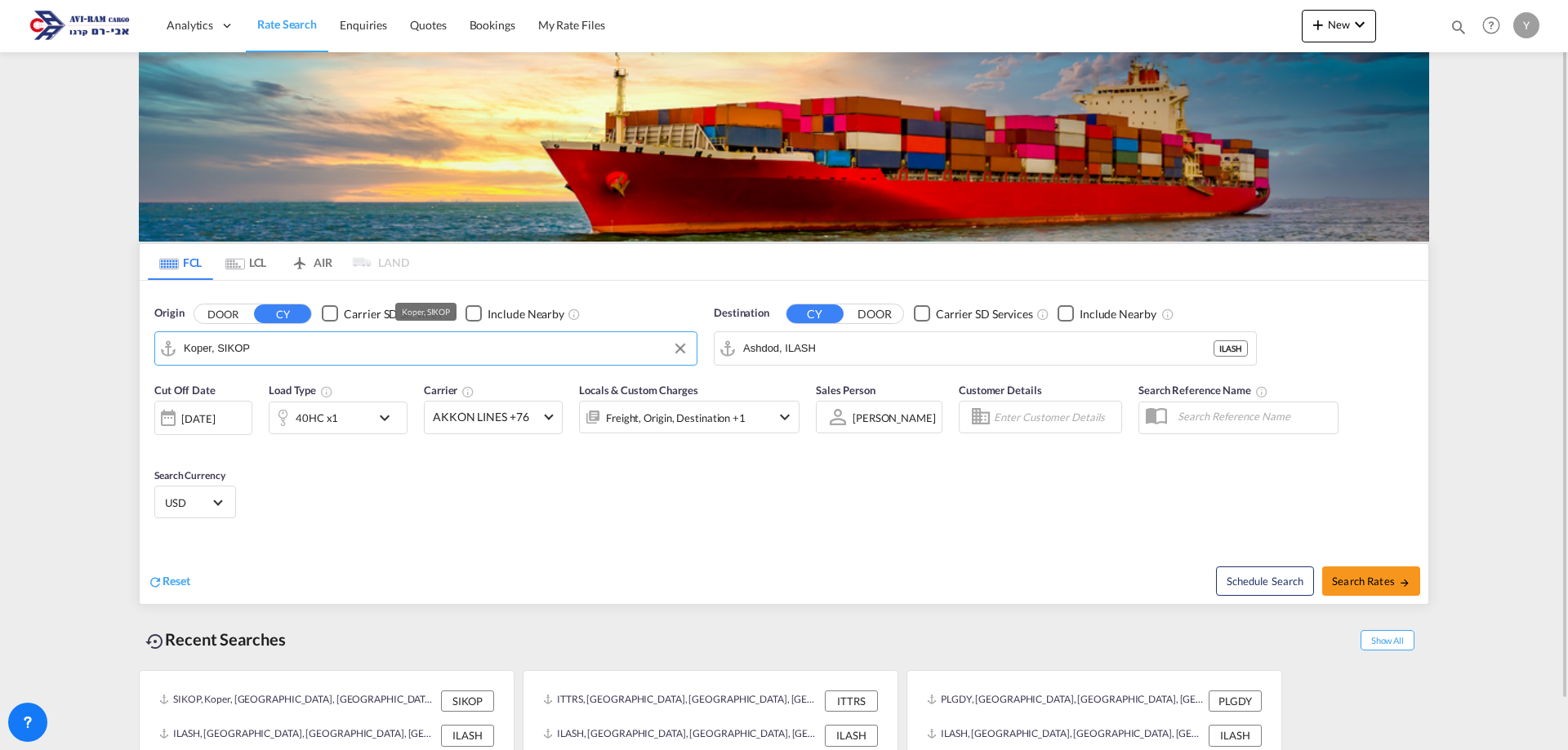
click at [293, 347] on input "Koper, SIKOP" at bounding box center [436, 348] width 504 height 24
click at [304, 410] on div "Shek ou Pt China CNSHK" at bounding box center [310, 393] width 310 height 49
type input "Shekou Pt, CNSHK"
click at [406, 410] on div "40HC x1" at bounding box center [338, 418] width 139 height 33
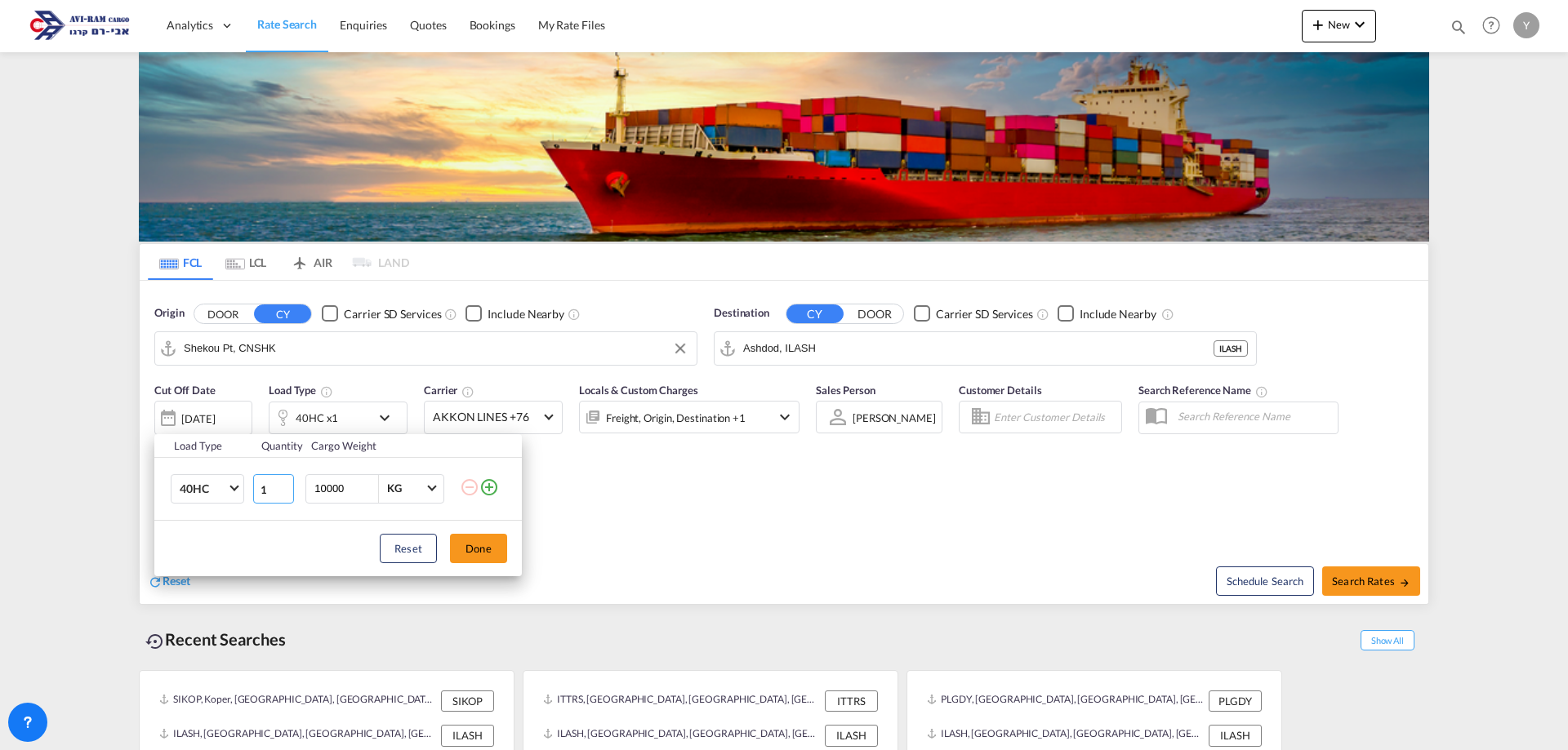
drag, startPoint x: 277, startPoint y: 501, endPoint x: 248, endPoint y: 505, distance: 29.3
click at [248, 505] on tr "40HC 20GP 40GP 40HC 45HC 20RE 40RE 40HR 20OT 40OT 20FR 40FR 40NR 20NR 45S 20TK …" at bounding box center [337, 488] width 367 height 63
type input "3"
click at [474, 535] on button "Done" at bounding box center [478, 548] width 57 height 29
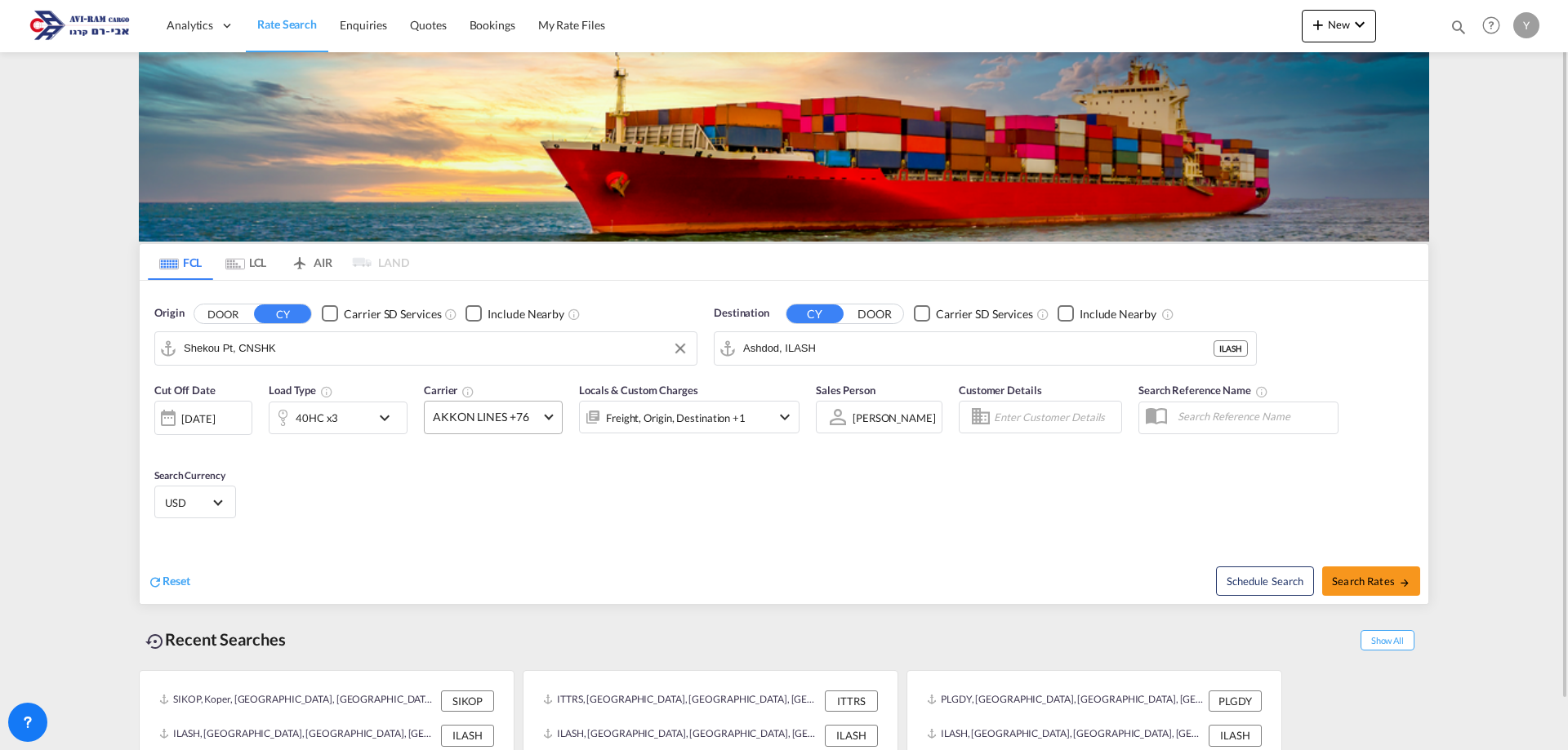
click at [524, 420] on span "AKKON LINES +76" at bounding box center [485, 417] width 106 height 16
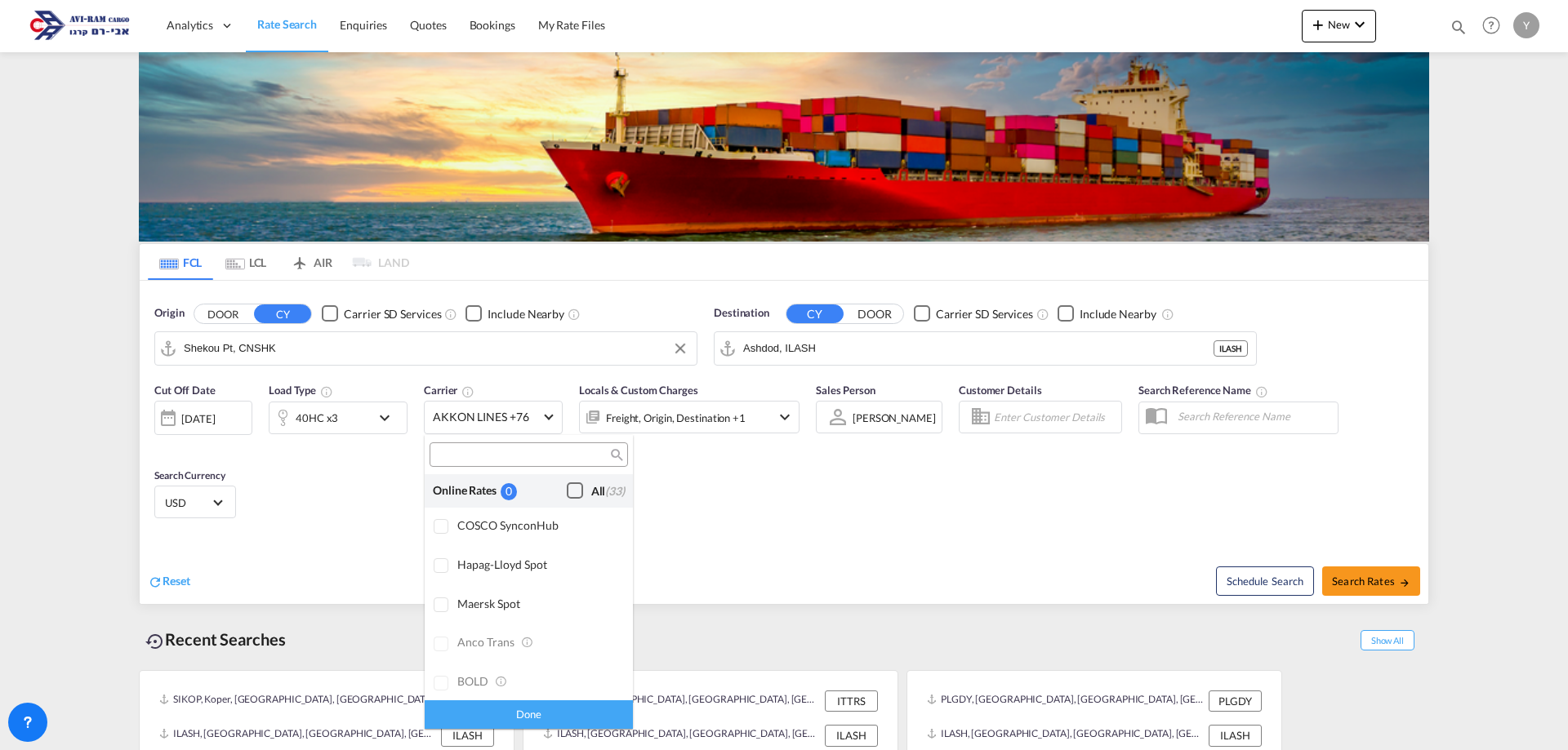
scroll to position [1272, 0]
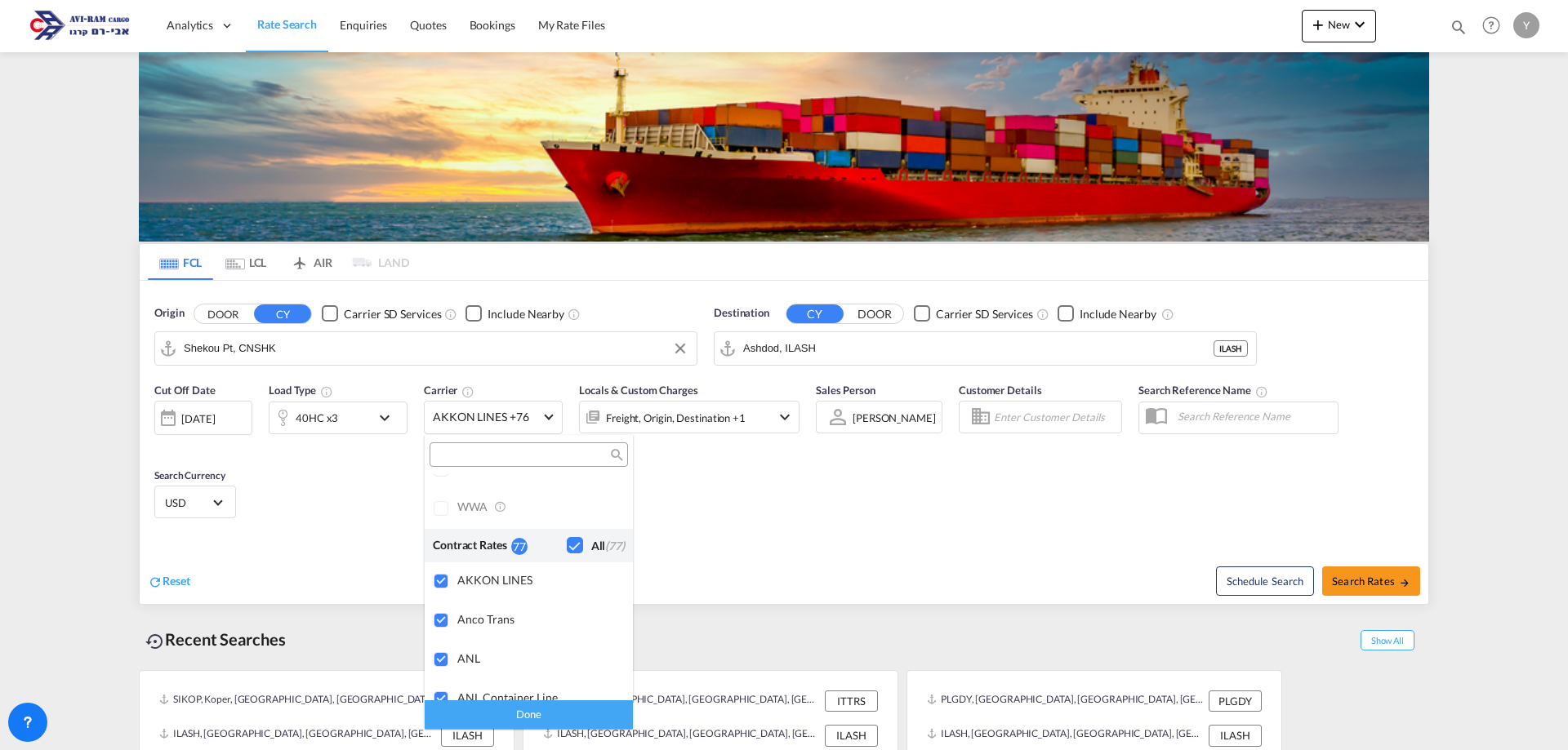
click at [463, 457] on input "search" at bounding box center [522, 455] width 176 height 15
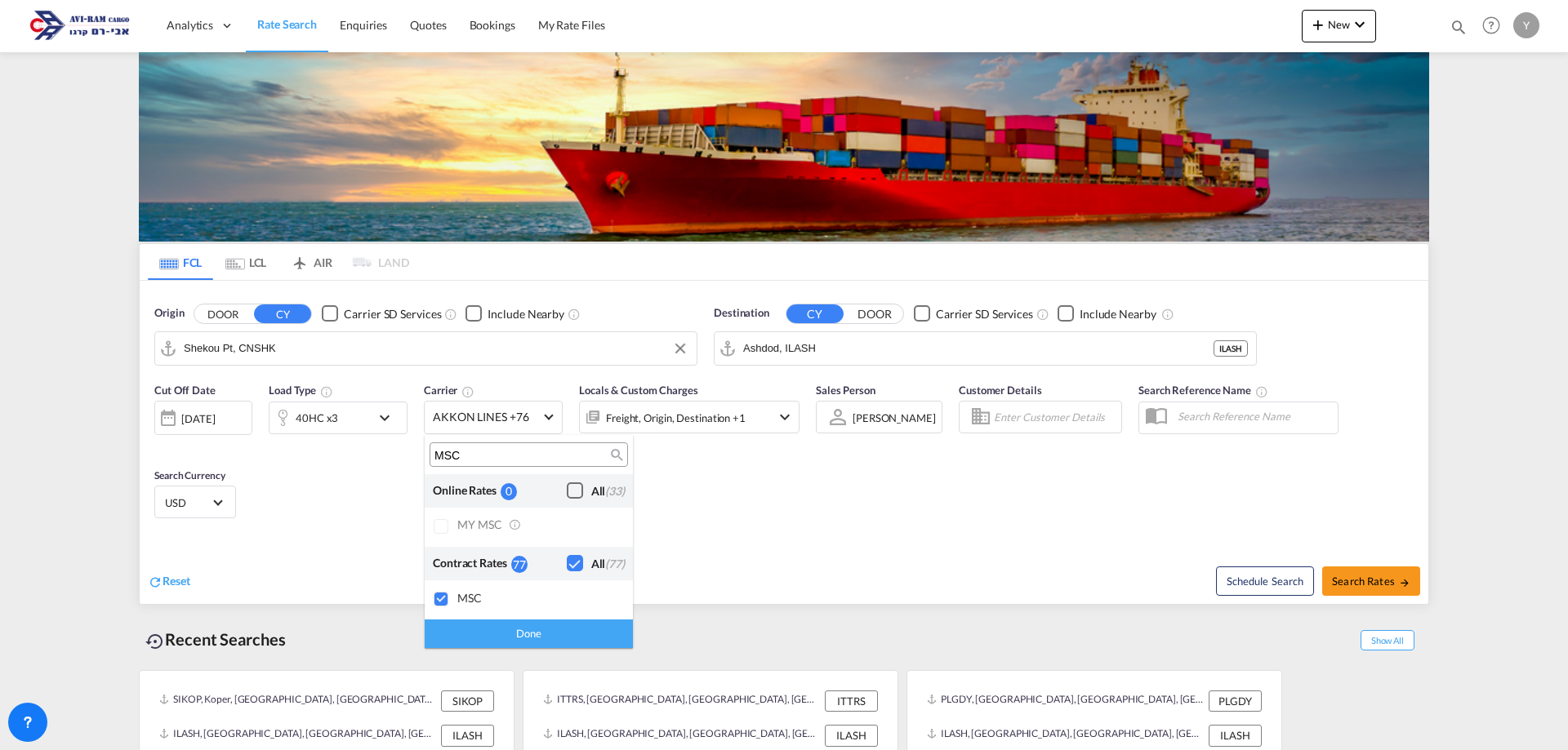
type input "MSC"
click at [567, 626] on div "Done" at bounding box center [529, 634] width 208 height 28
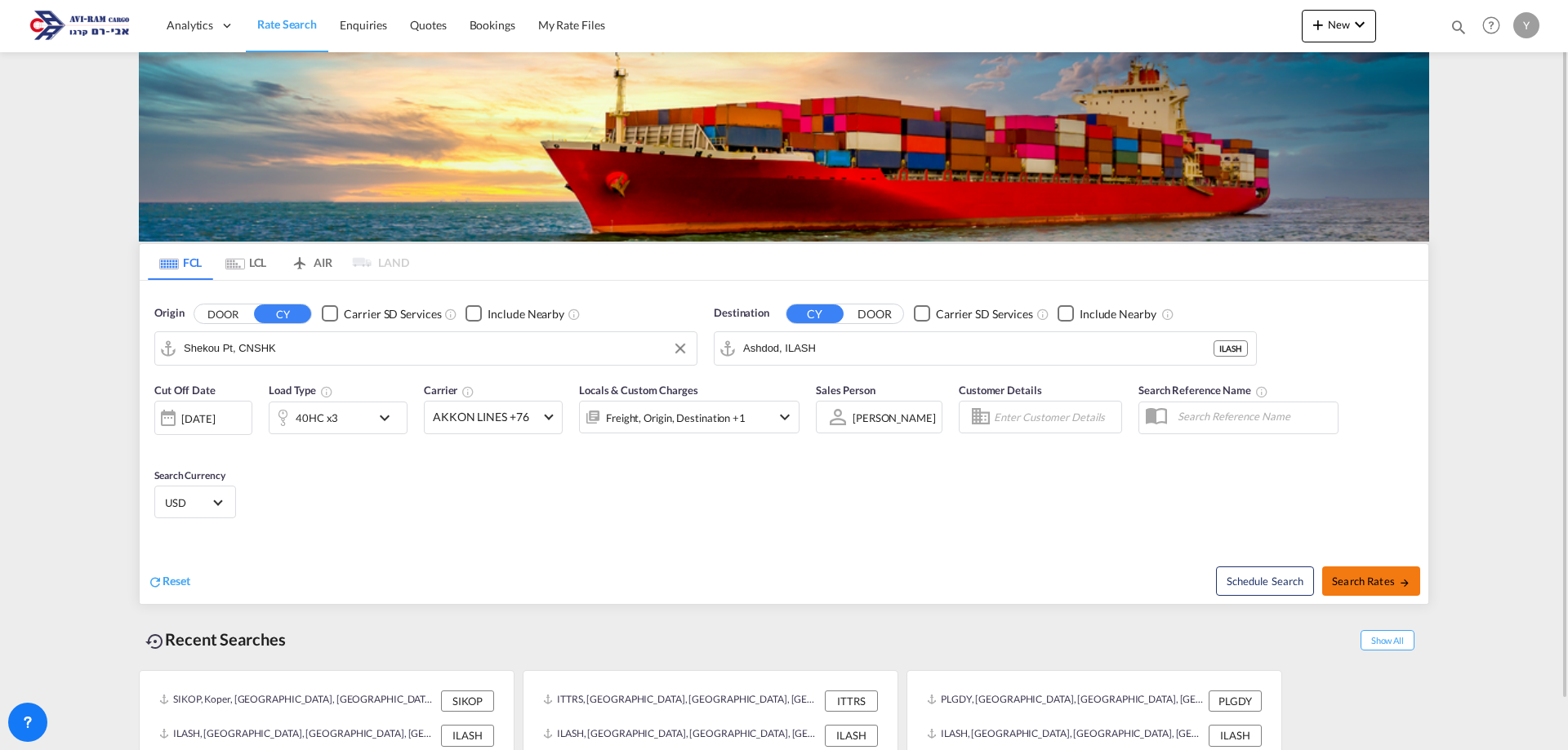
click at [1370, 580] on span "Search Rates" at bounding box center [1370, 581] width 78 height 13
type input "CNSHK to ILASH / [DATE]"
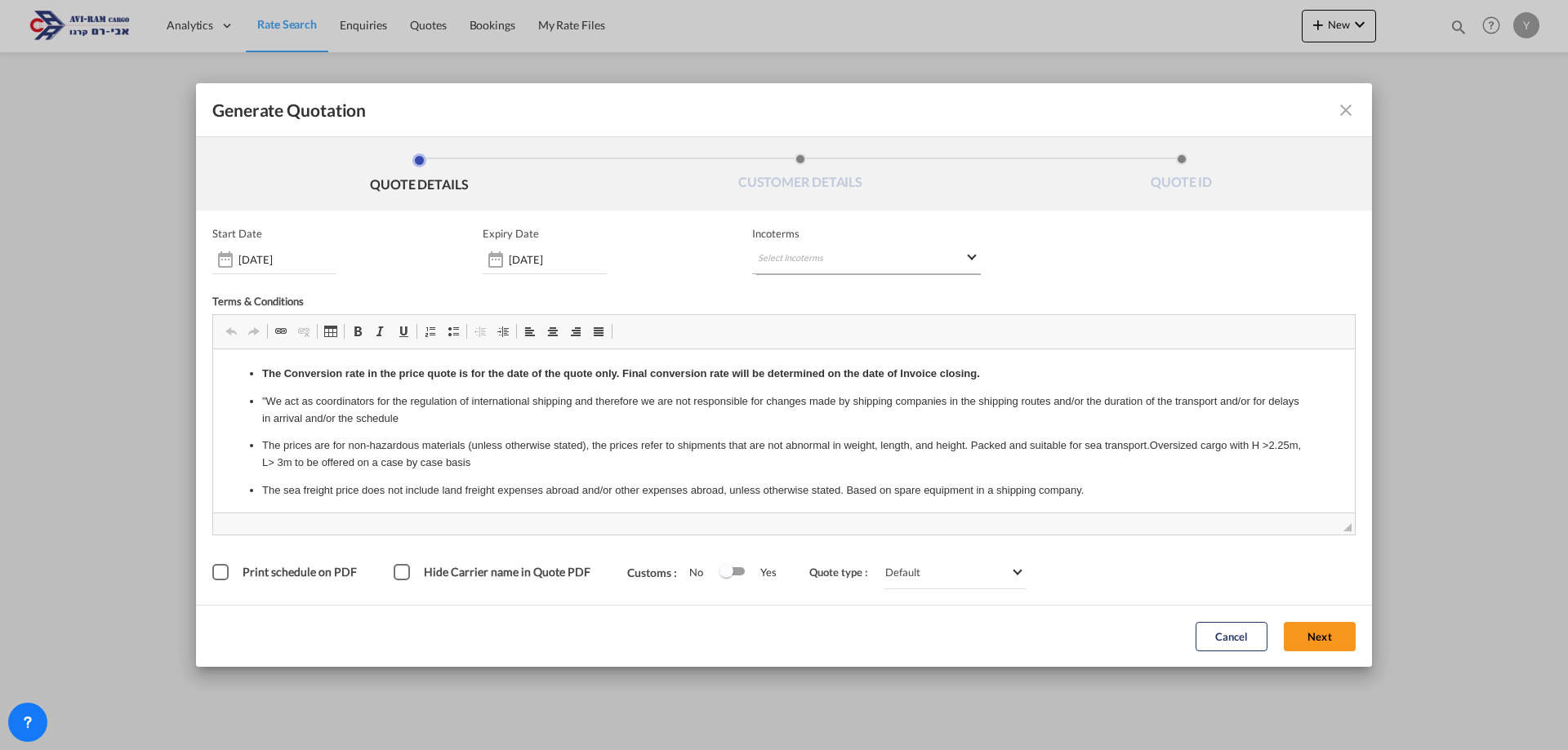
click at [763, 256] on md-select "Select Incoterms CFR - export Cost and Freight FAS - export Free Alongside Ship…" at bounding box center [866, 259] width 228 height 29
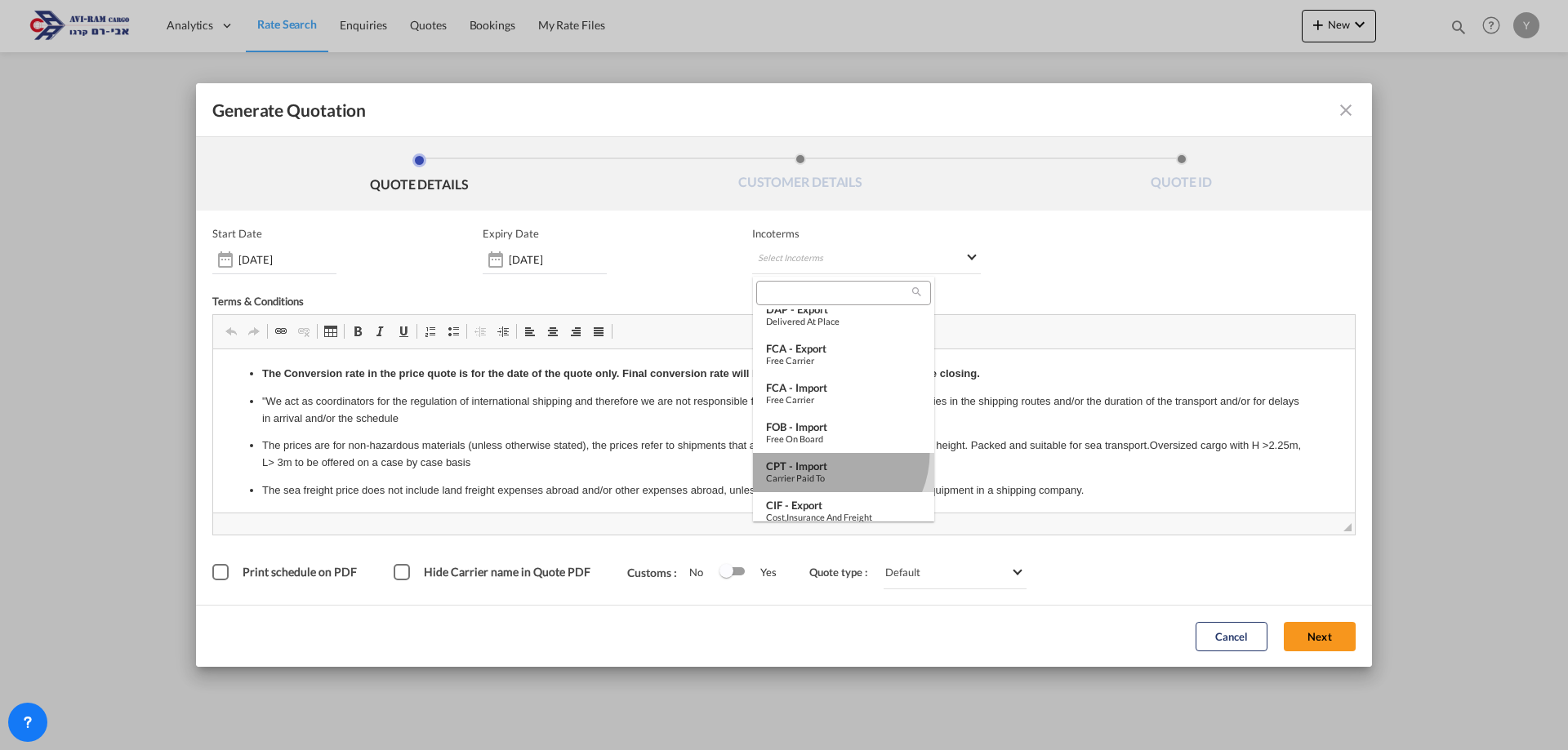
click at [826, 453] on md-option "CPT - import Carrier Paid to" at bounding box center [843, 473] width 181 height 39
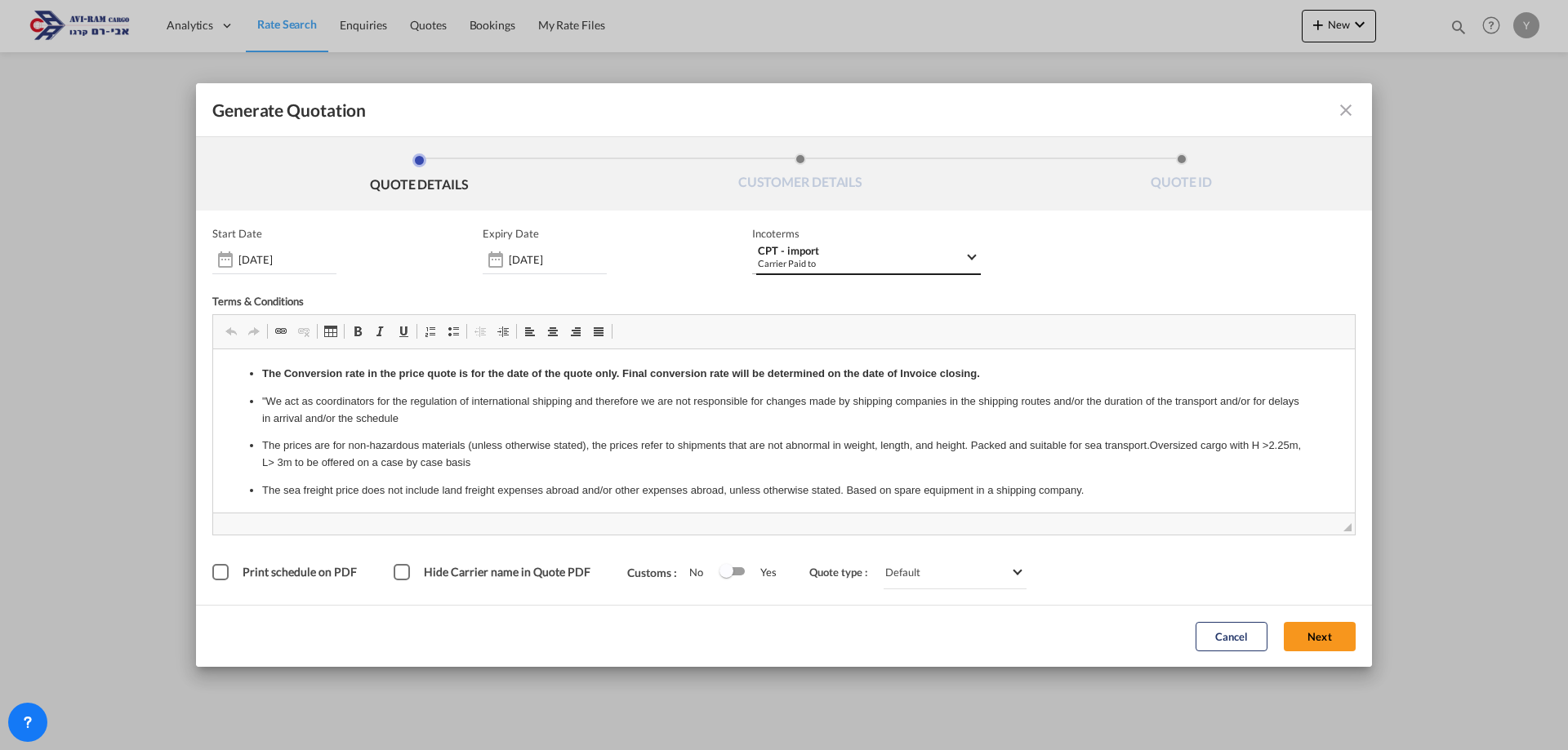
click at [868, 266] on div "Carrier Paid to" at bounding box center [861, 263] width 207 height 12
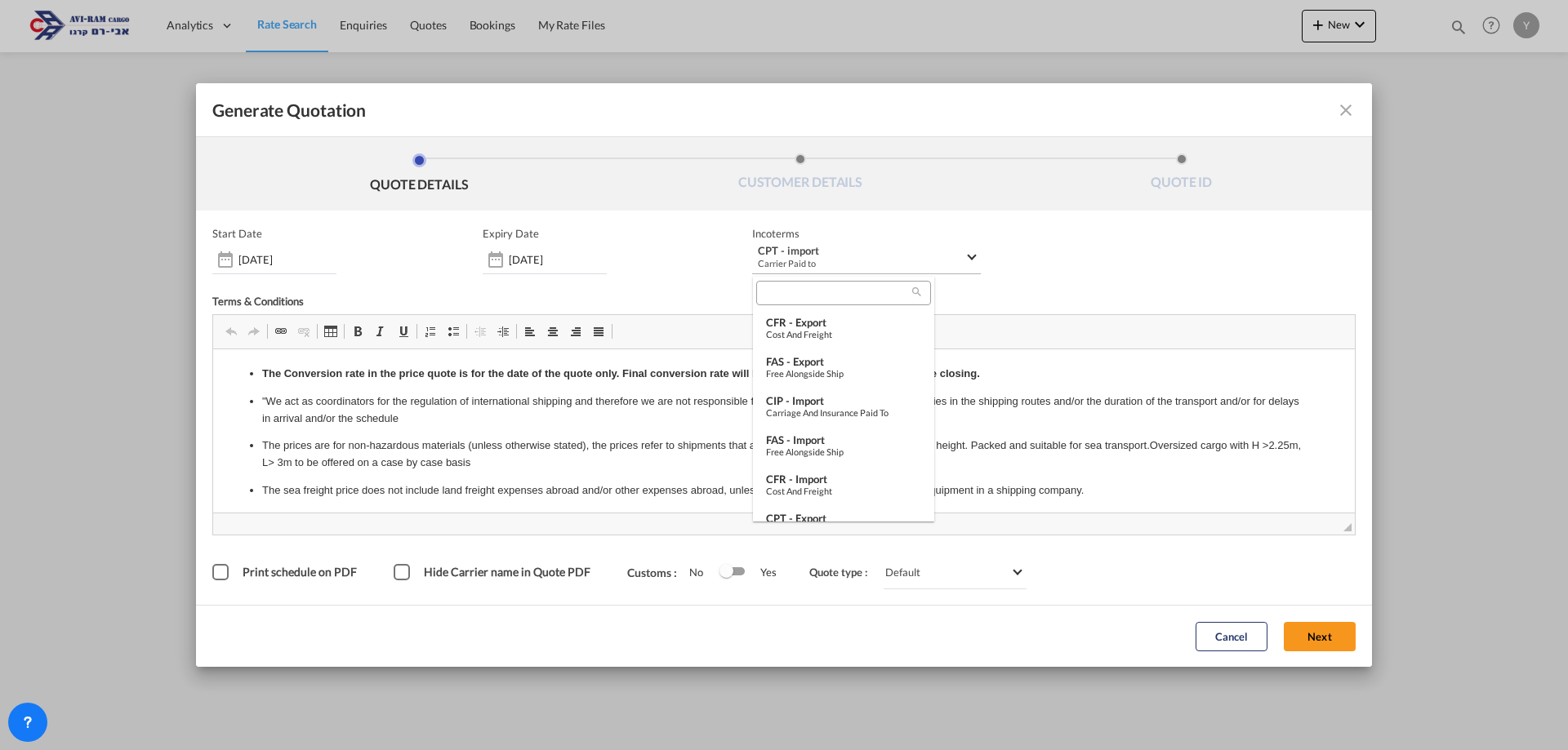
scroll to position [400, 0]
click at [822, 359] on div "FOB - import" at bounding box center [843, 354] width 155 height 13
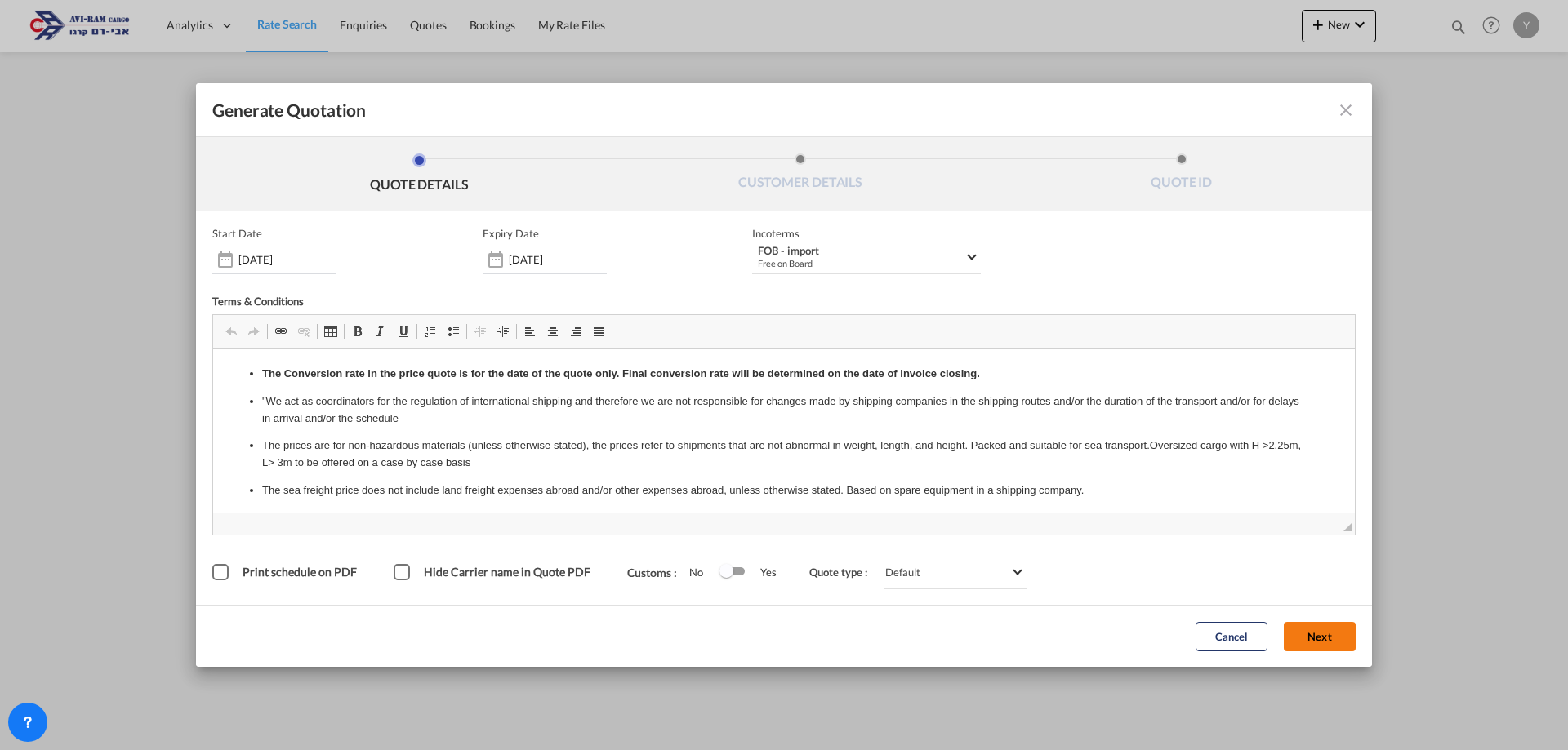
click at [1330, 633] on button "Next" at bounding box center [1319, 636] width 72 height 29
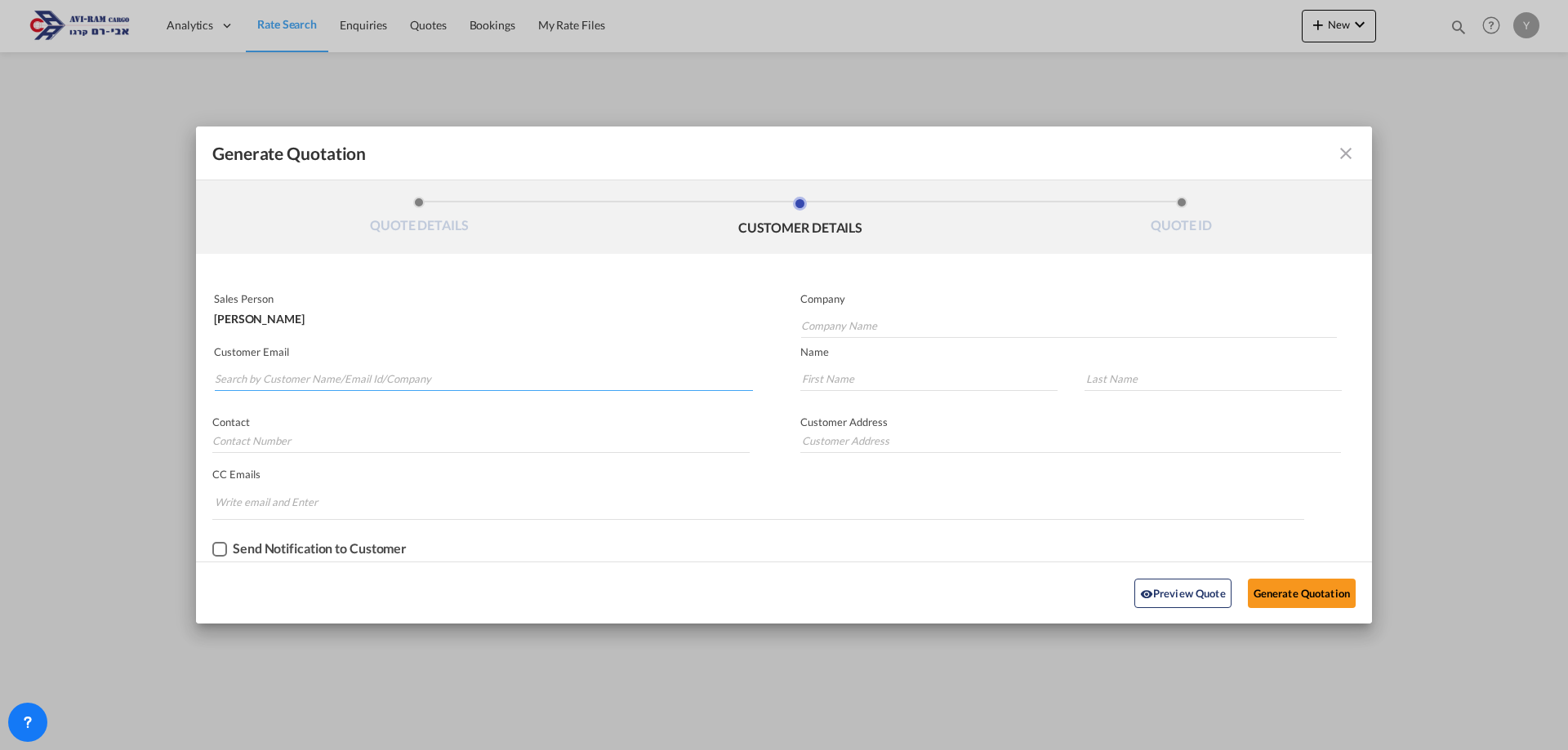
click at [400, 371] on input "Search by Customer Name/Email Id/Company" at bounding box center [484, 378] width 538 height 24
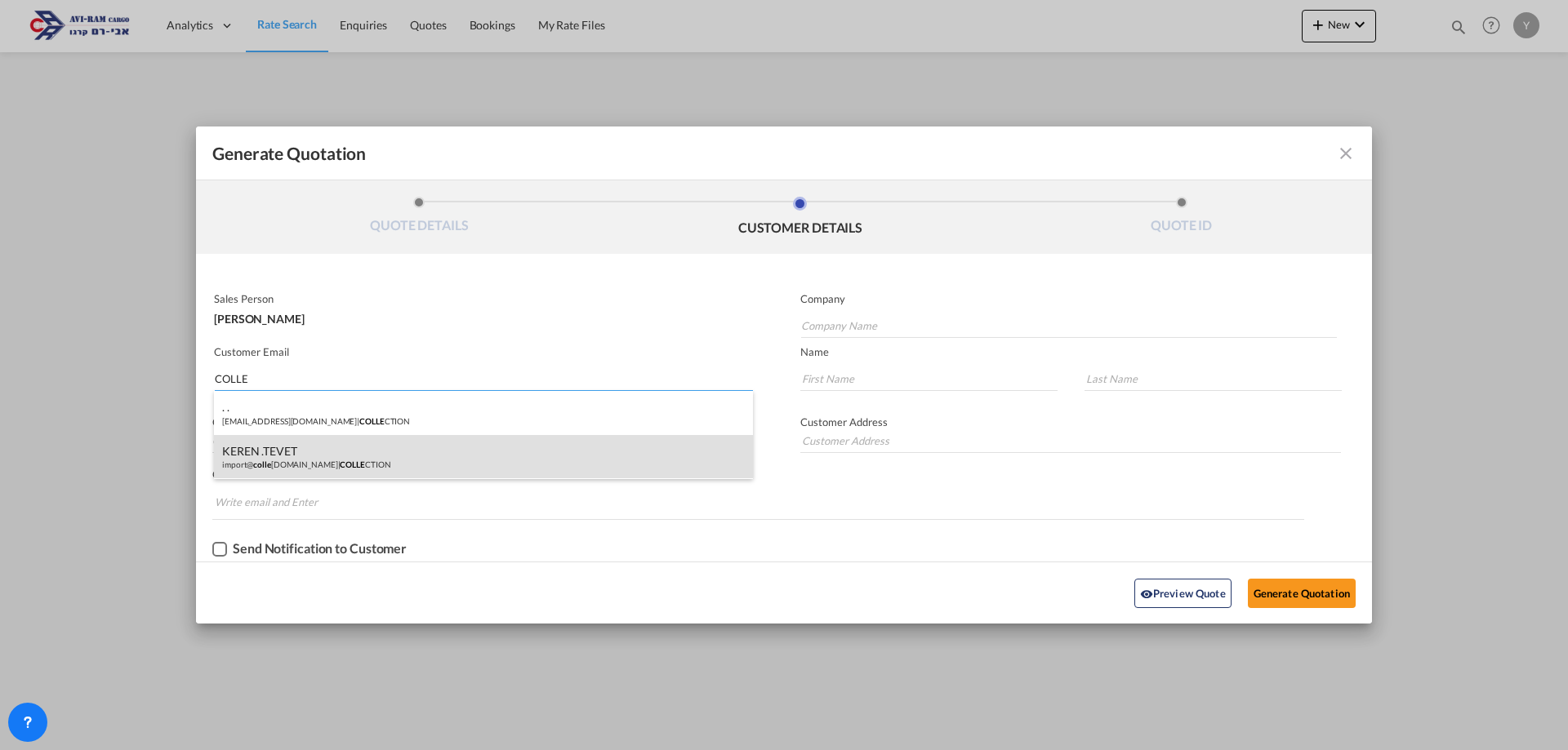
type input "COLLE"
click at [352, 464] on div "KEREN .TEVET import@ colle [DOMAIN_NAME] | COLLE CTION" at bounding box center [484, 457] width 539 height 44
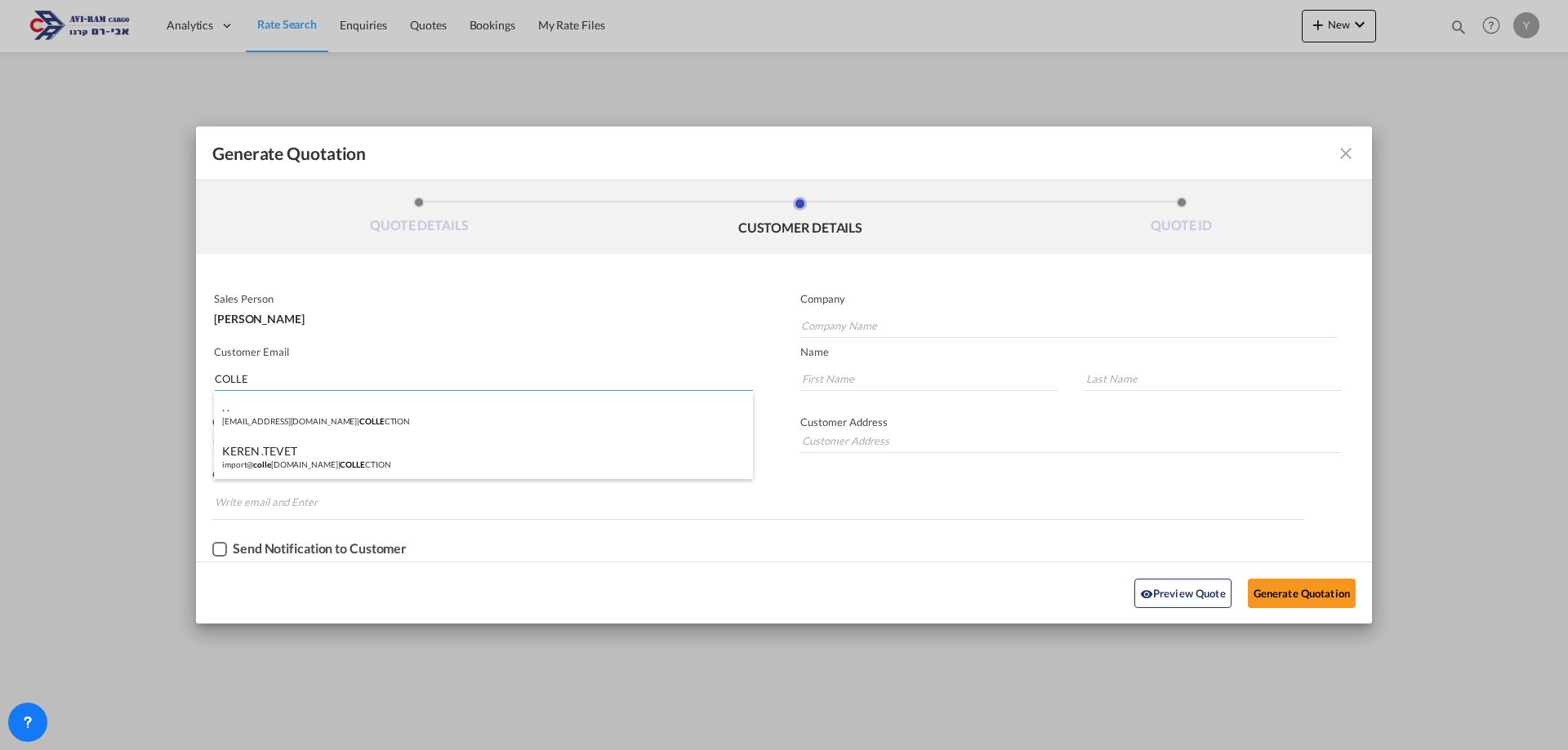
type input "COLLECTION"
type input "[EMAIL_ADDRESS][DOMAIN_NAME]"
type input "KEREN"
type input ".TEVET"
type input "."
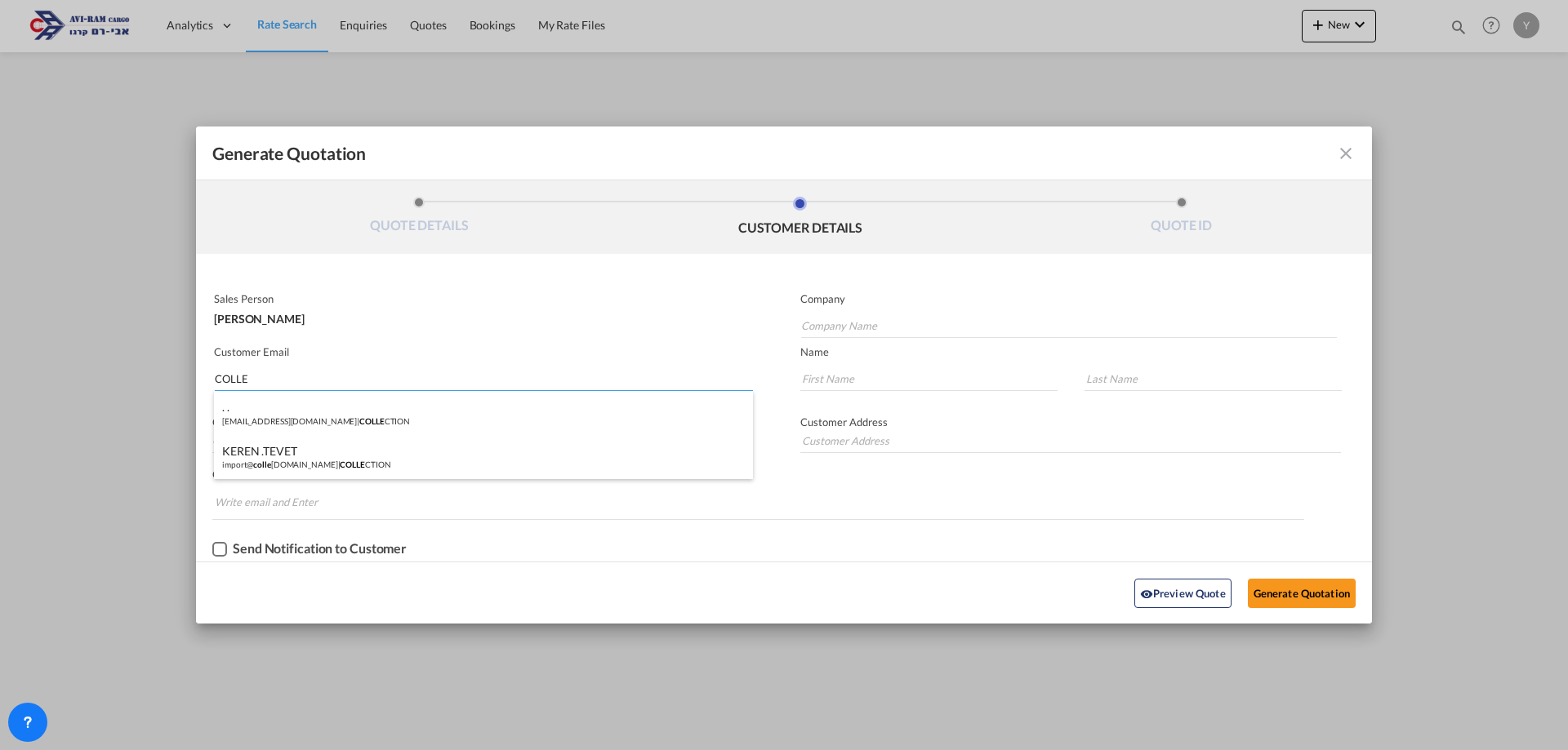
type input "."
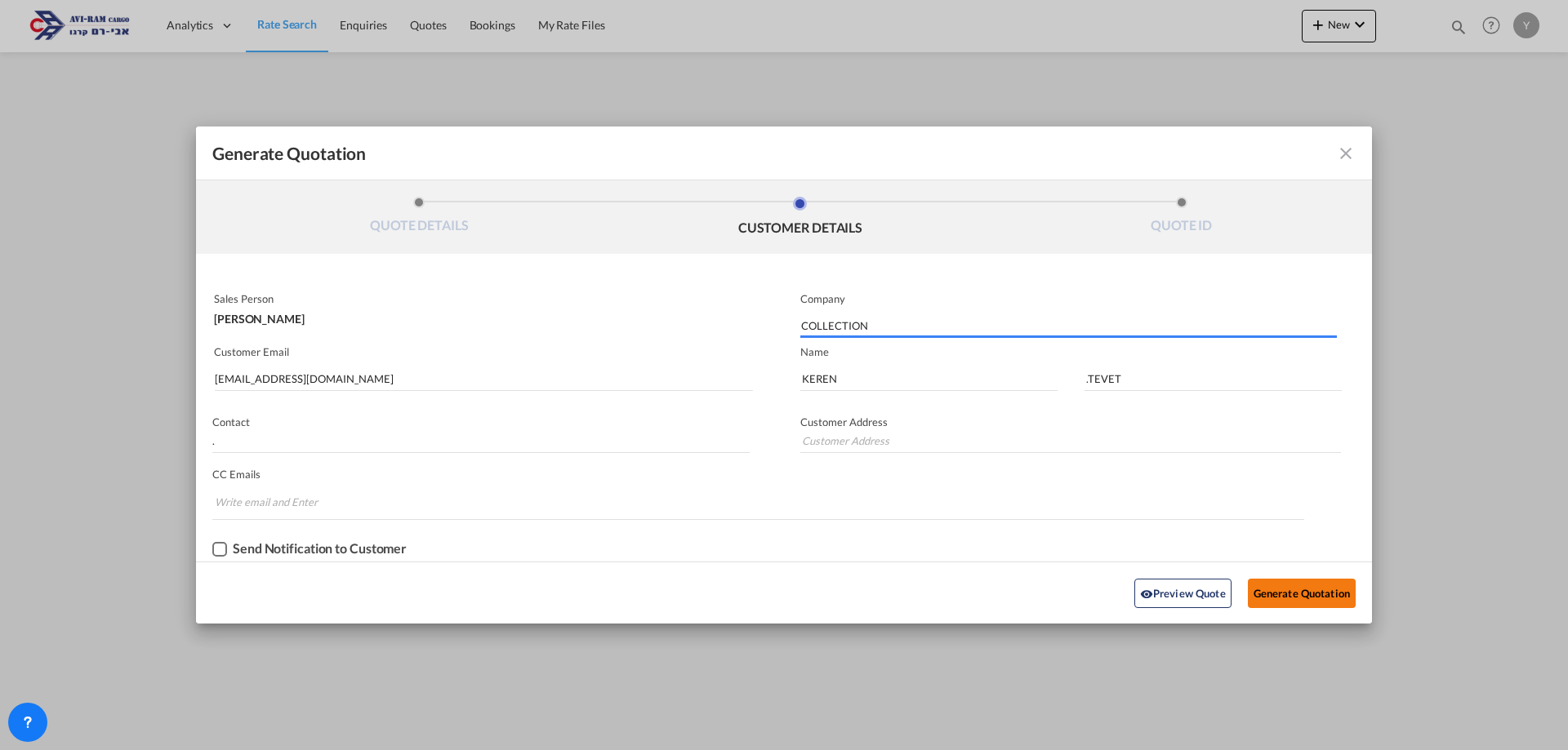
click at [1284, 607] on button "Generate Quotation" at bounding box center [1301, 593] width 108 height 29
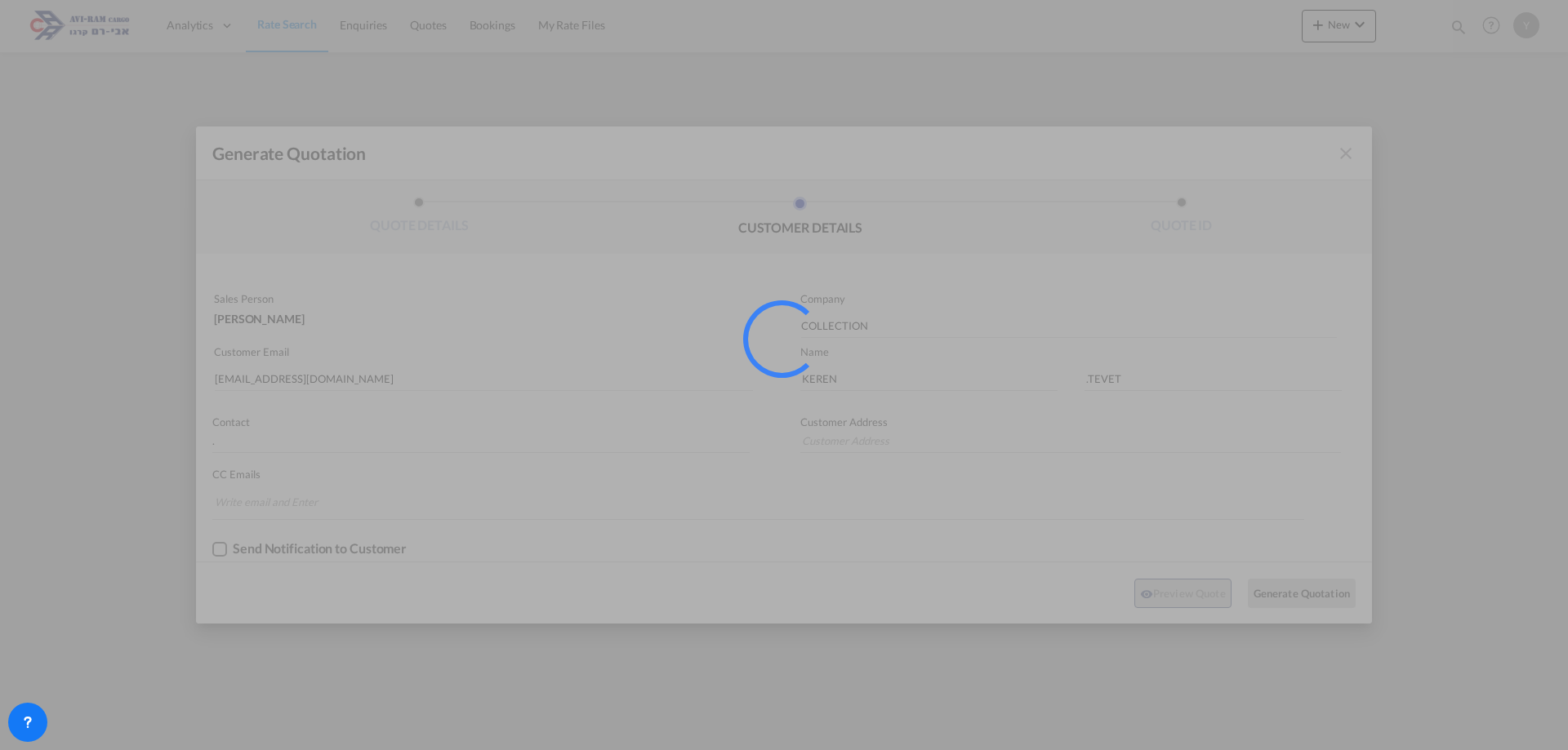
type input "."
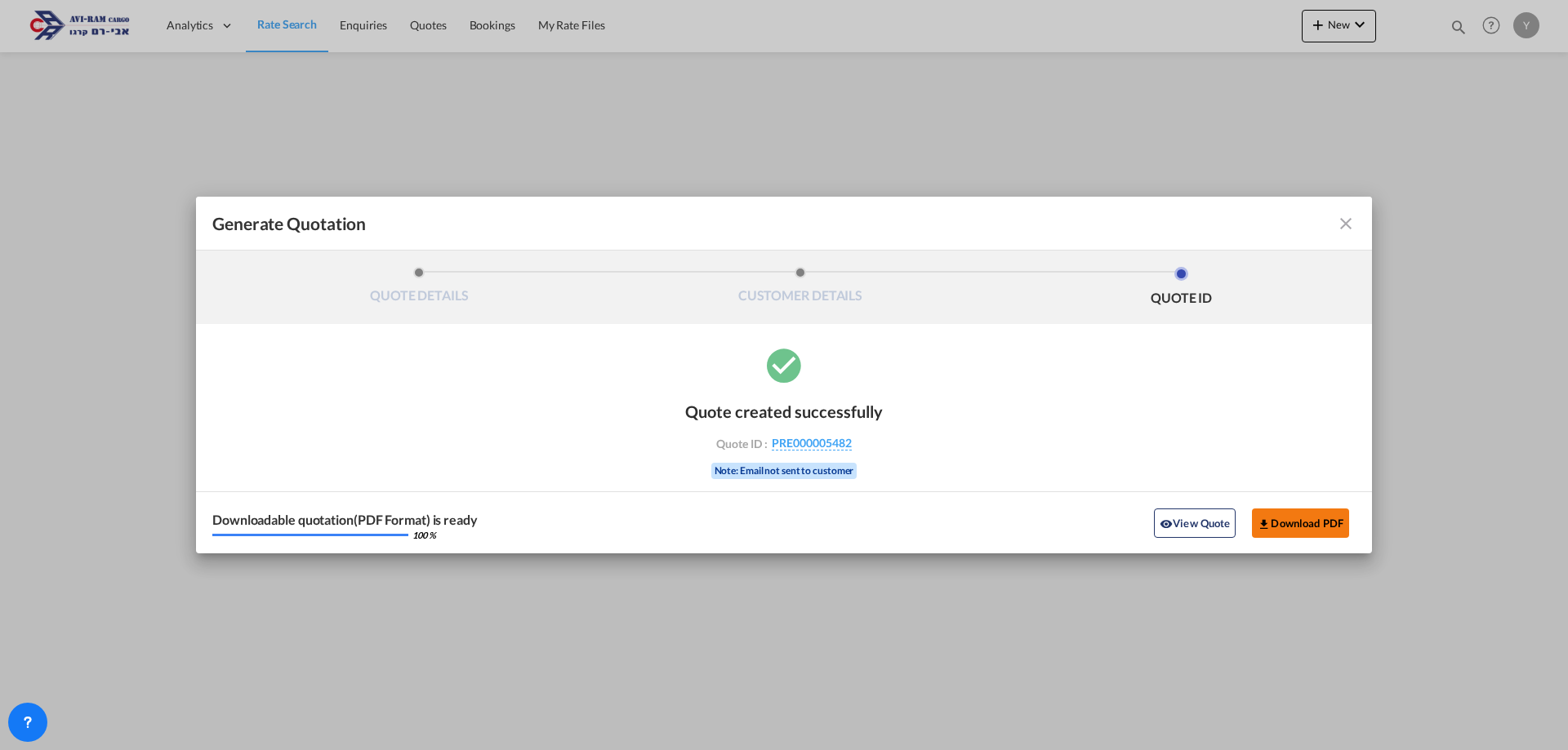
click at [1296, 526] on button "Download PDF" at bounding box center [1299, 523] width 97 height 29
click at [1206, 524] on button "View Quote" at bounding box center [1194, 523] width 82 height 29
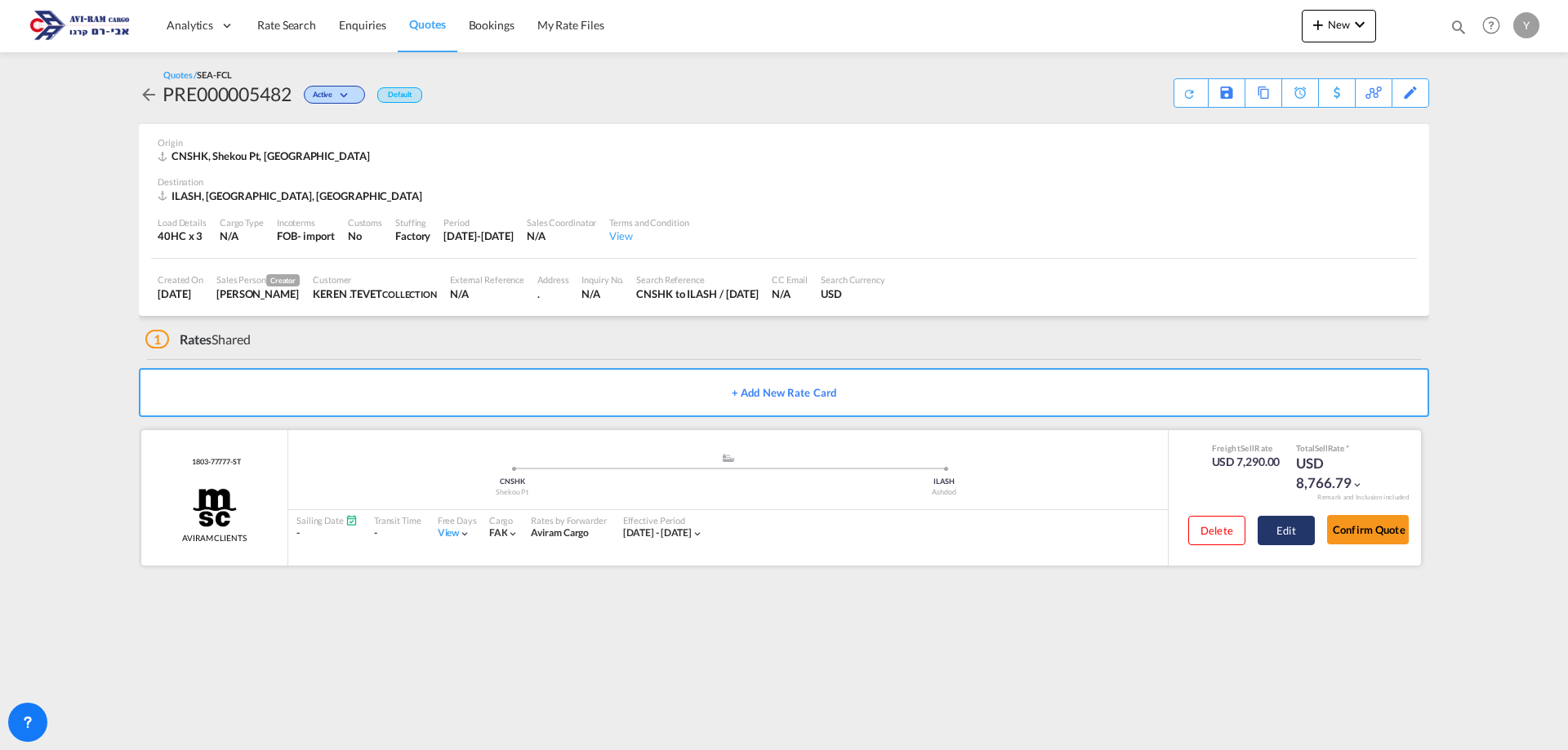
click at [1268, 527] on button "Edit" at bounding box center [1285, 530] width 57 height 29
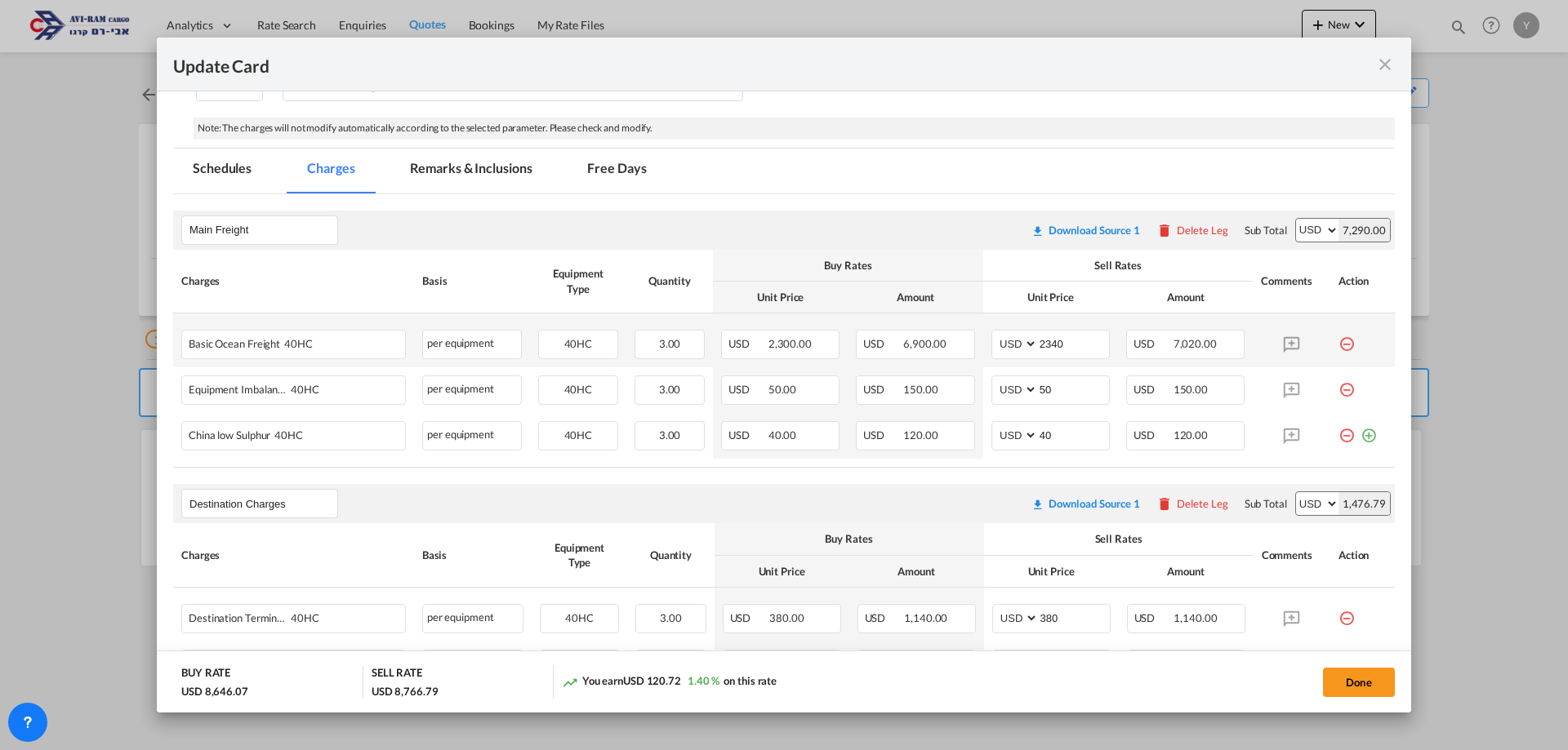
scroll to position [327, 0]
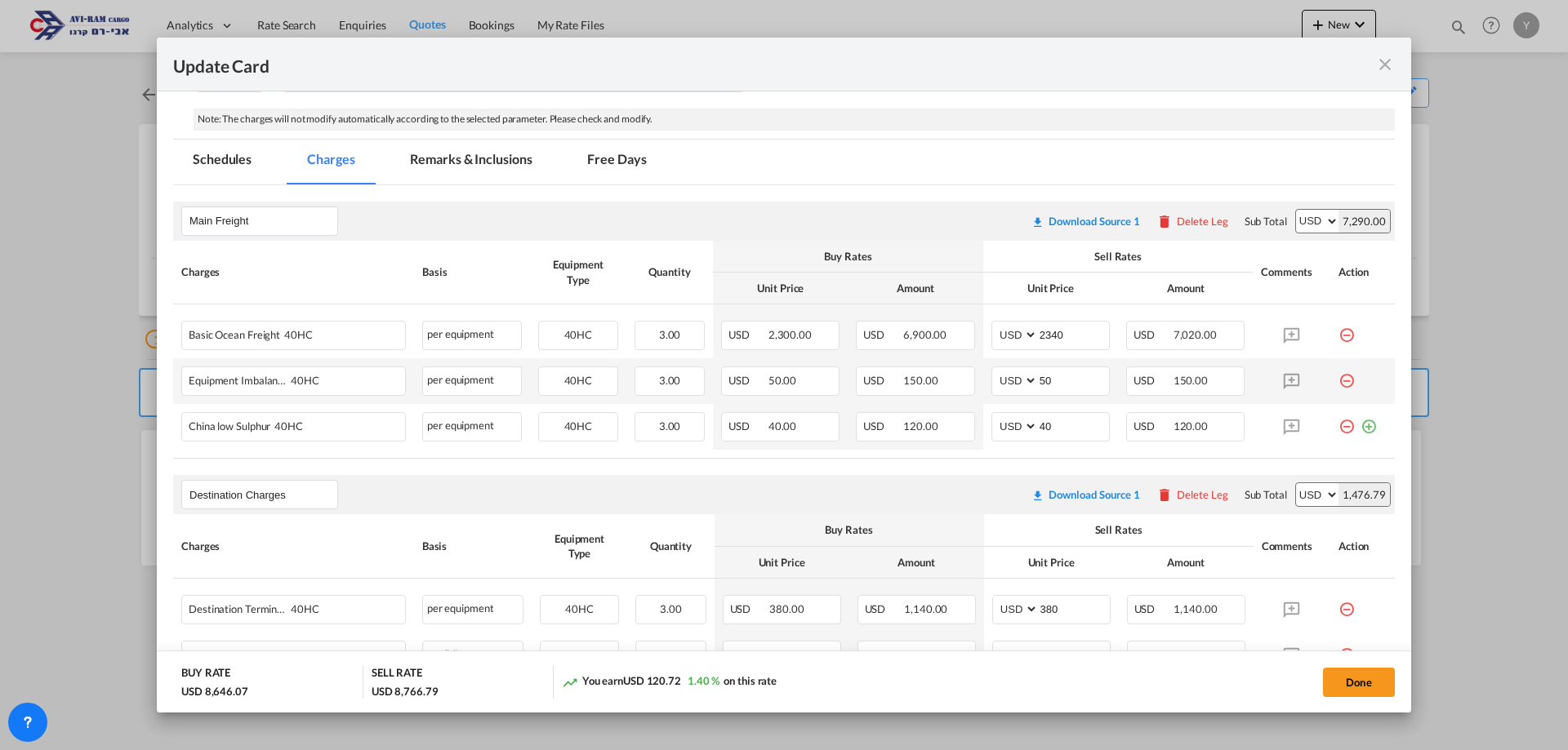
click at [1340, 383] on md-icon "icon-minus-circle-outline red-400-fg" at bounding box center [1345, 374] width 16 height 16
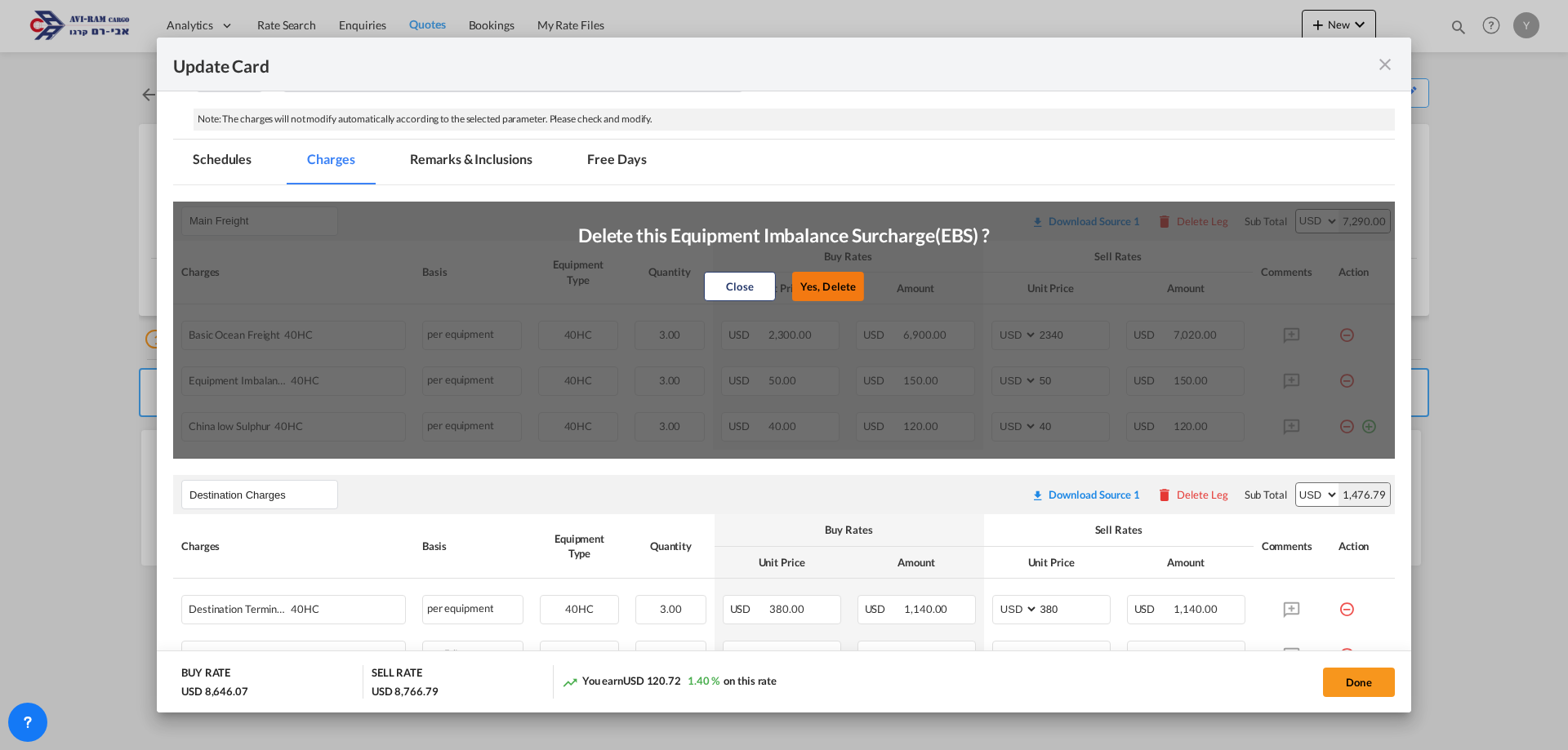
click at [798, 285] on button "Yes, Delete" at bounding box center [828, 286] width 72 height 29
type input "40"
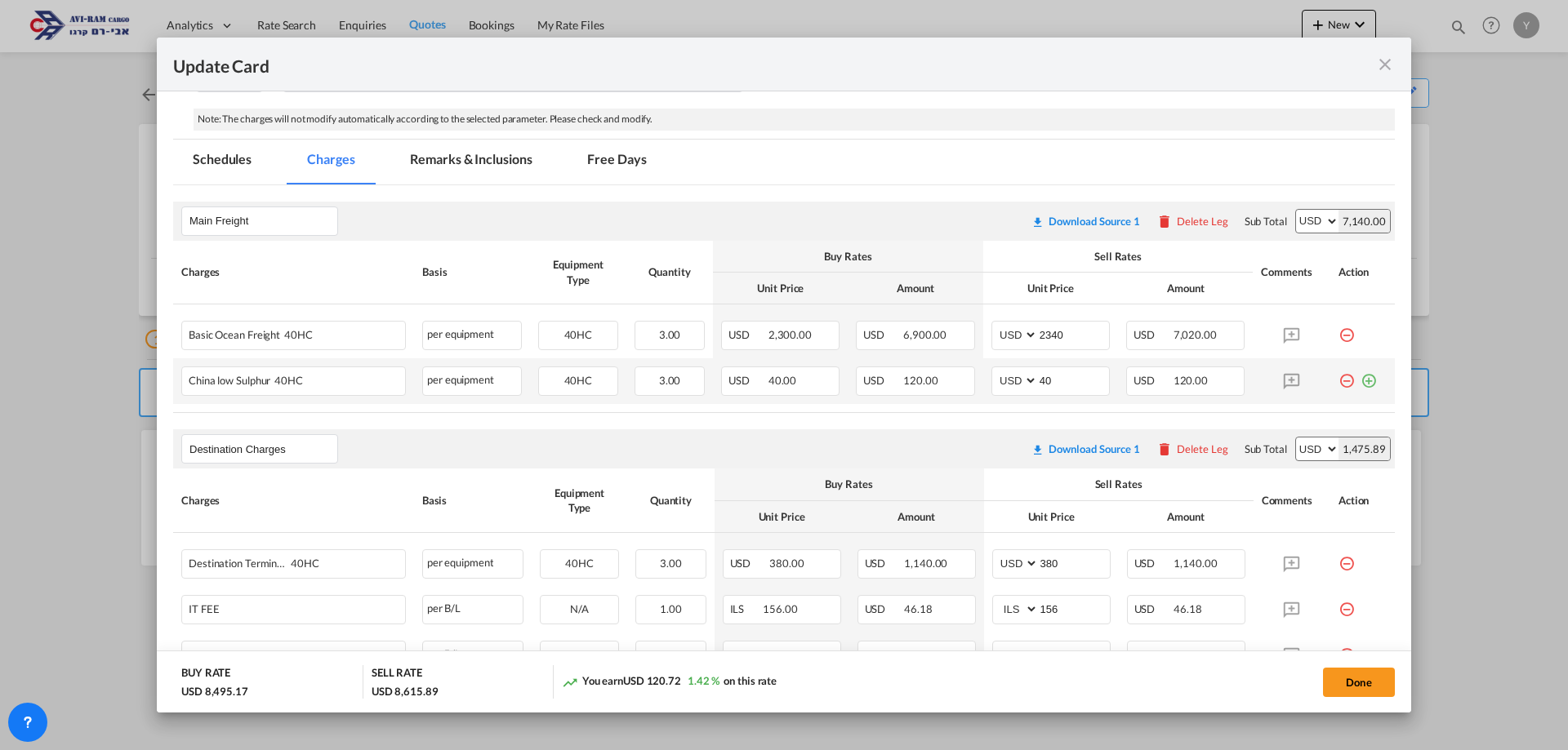
click at [1338, 380] on md-icon "icon-minus-circle-outline red-400-fg" at bounding box center [1345, 374] width 16 height 16
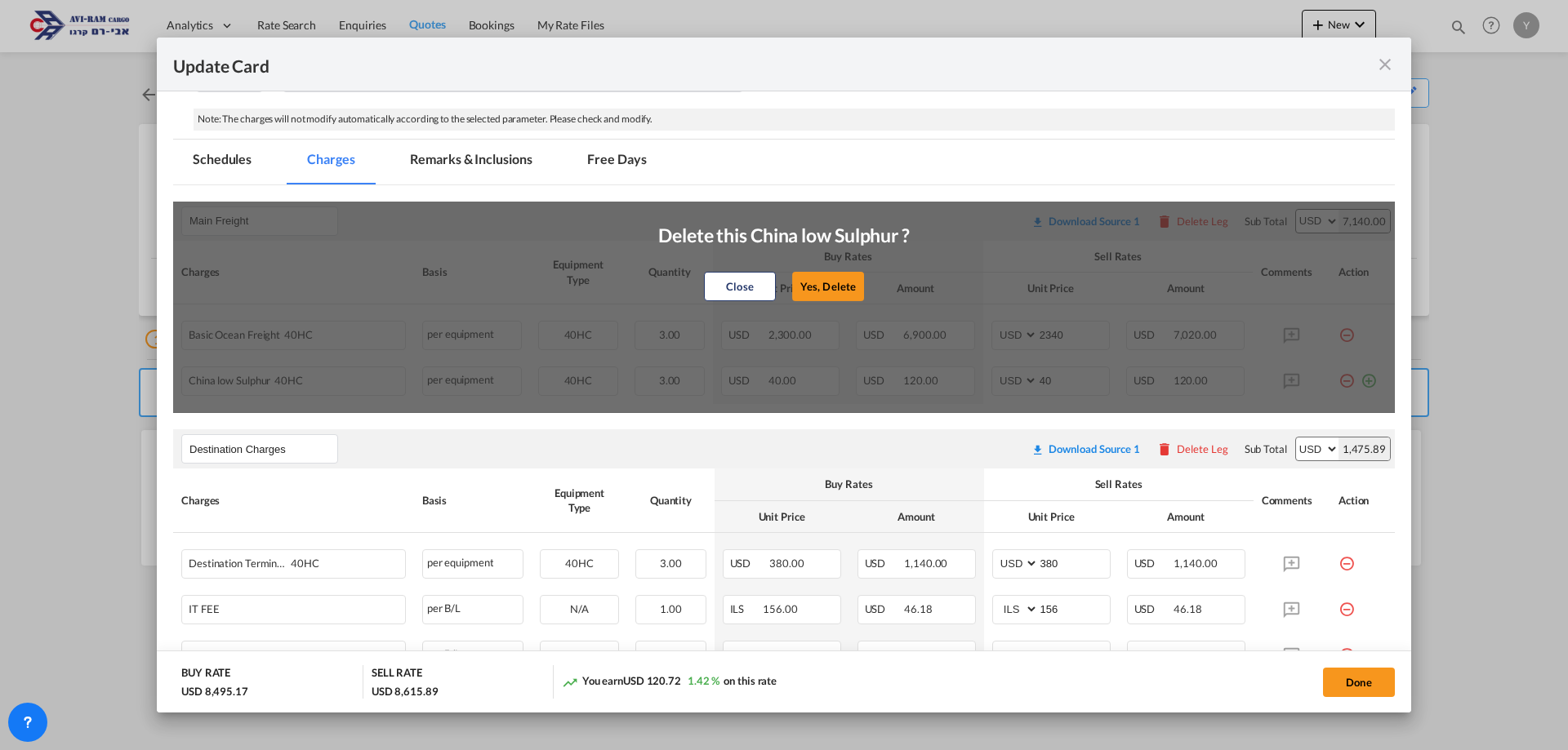
click at [836, 284] on button "Yes, Delete" at bounding box center [828, 286] width 72 height 29
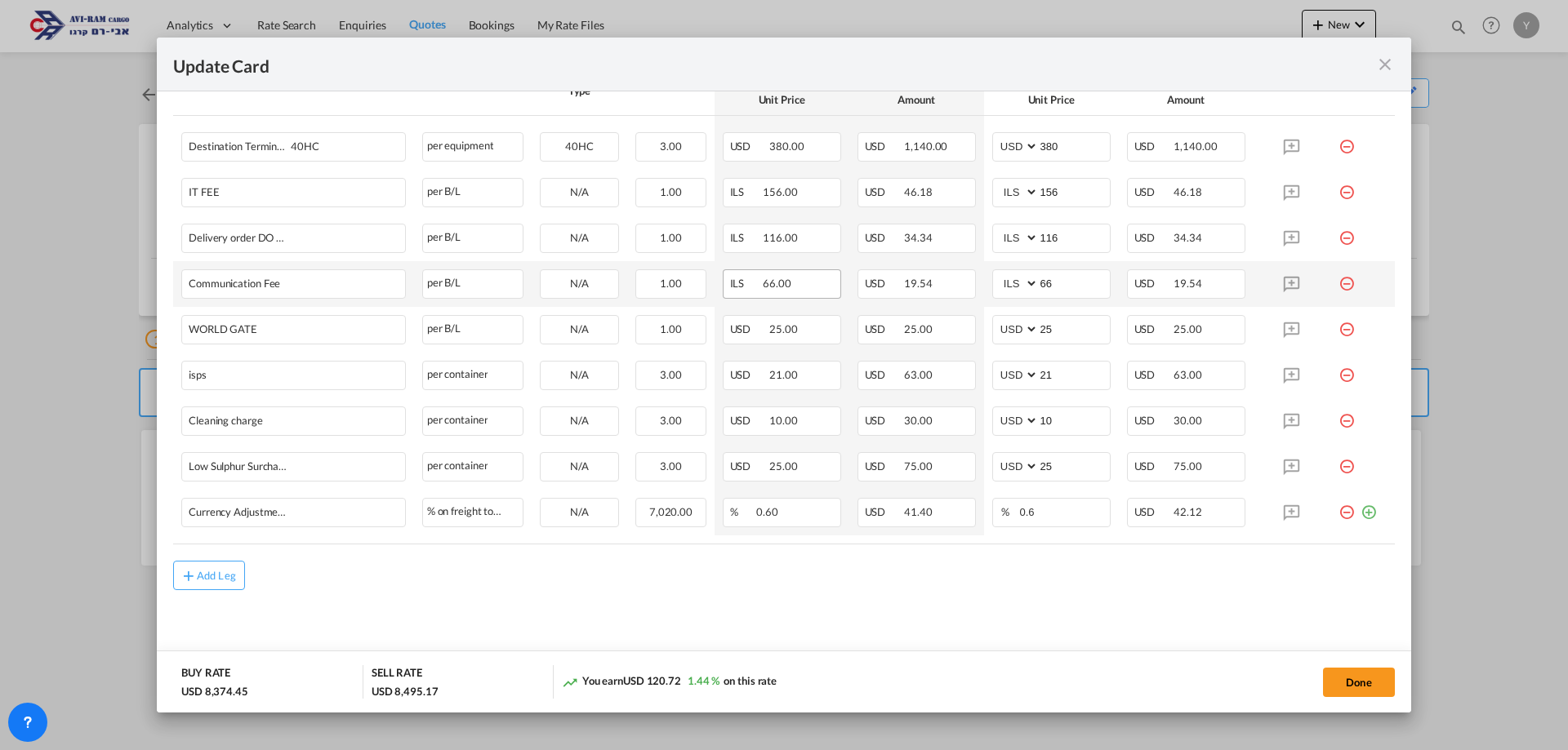
scroll to position [700, 0]
click at [1340, 684] on button "Done" at bounding box center [1359, 681] width 72 height 29
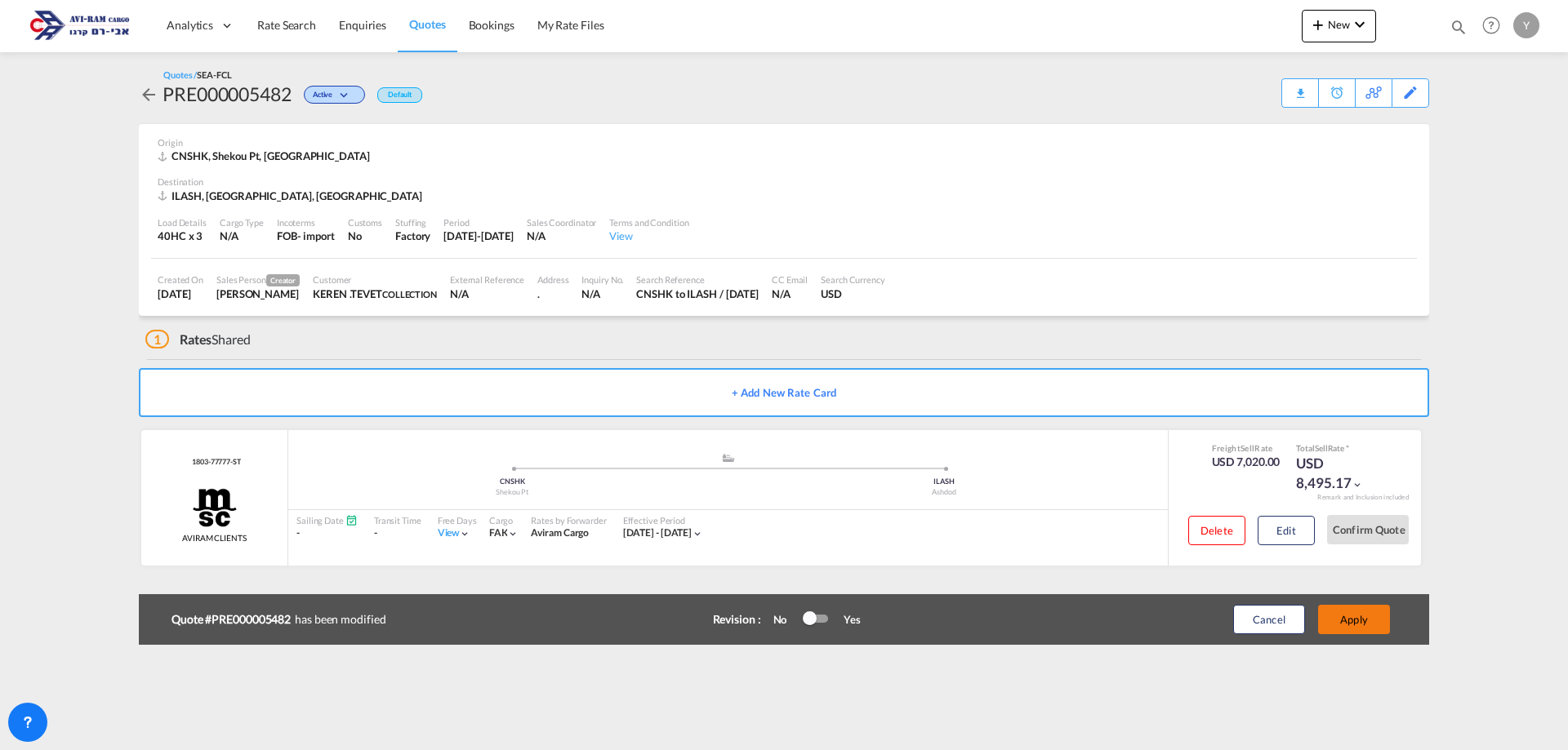
click at [1329, 614] on button "Apply" at bounding box center [1354, 619] width 72 height 29
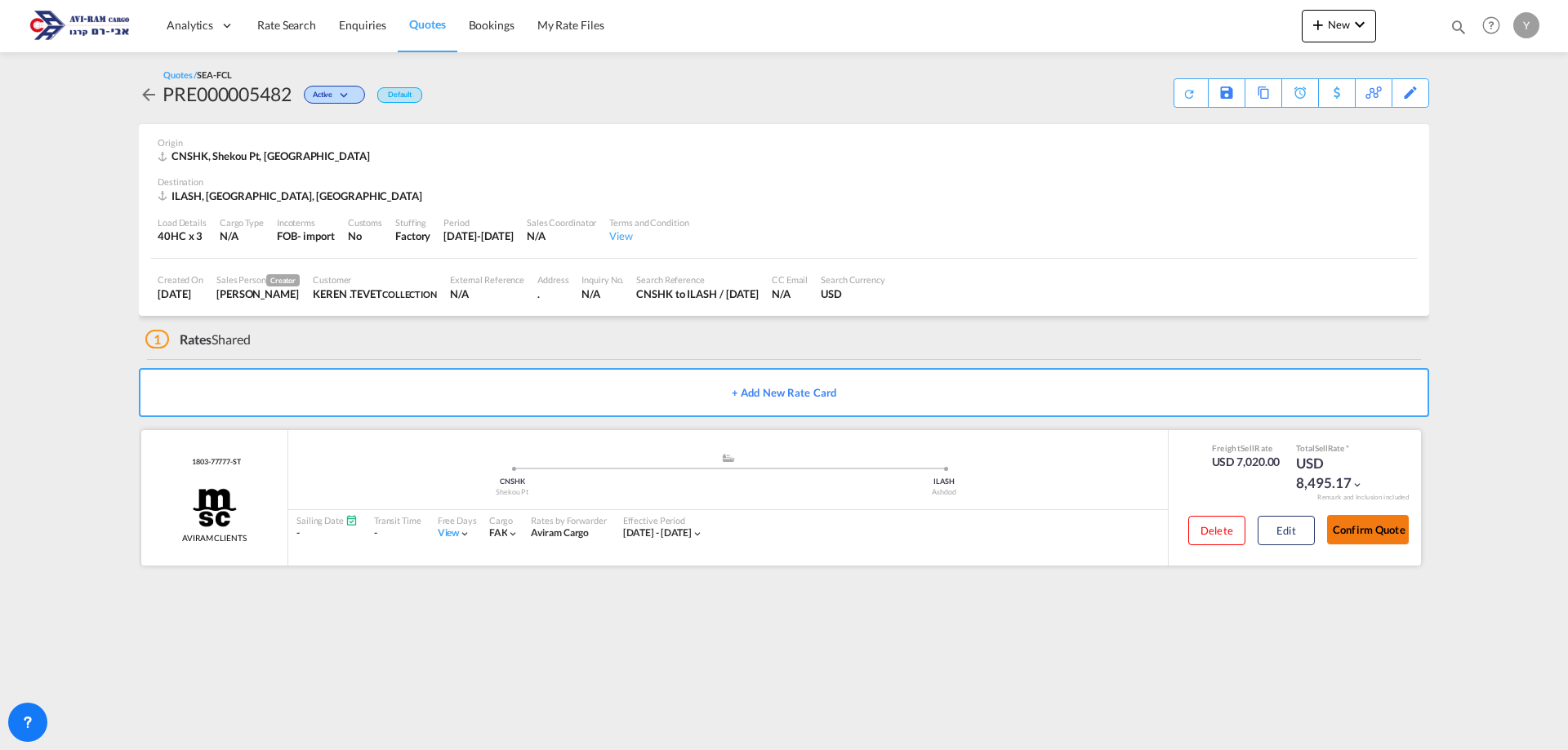
click at [1356, 535] on button "Confirm Quote" at bounding box center [1367, 529] width 82 height 29
click at [1185, 89] on div "Download Quote" at bounding box center [1158, 92] width 84 height 26
click at [421, 28] on span "Quotes" at bounding box center [427, 23] width 36 height 14
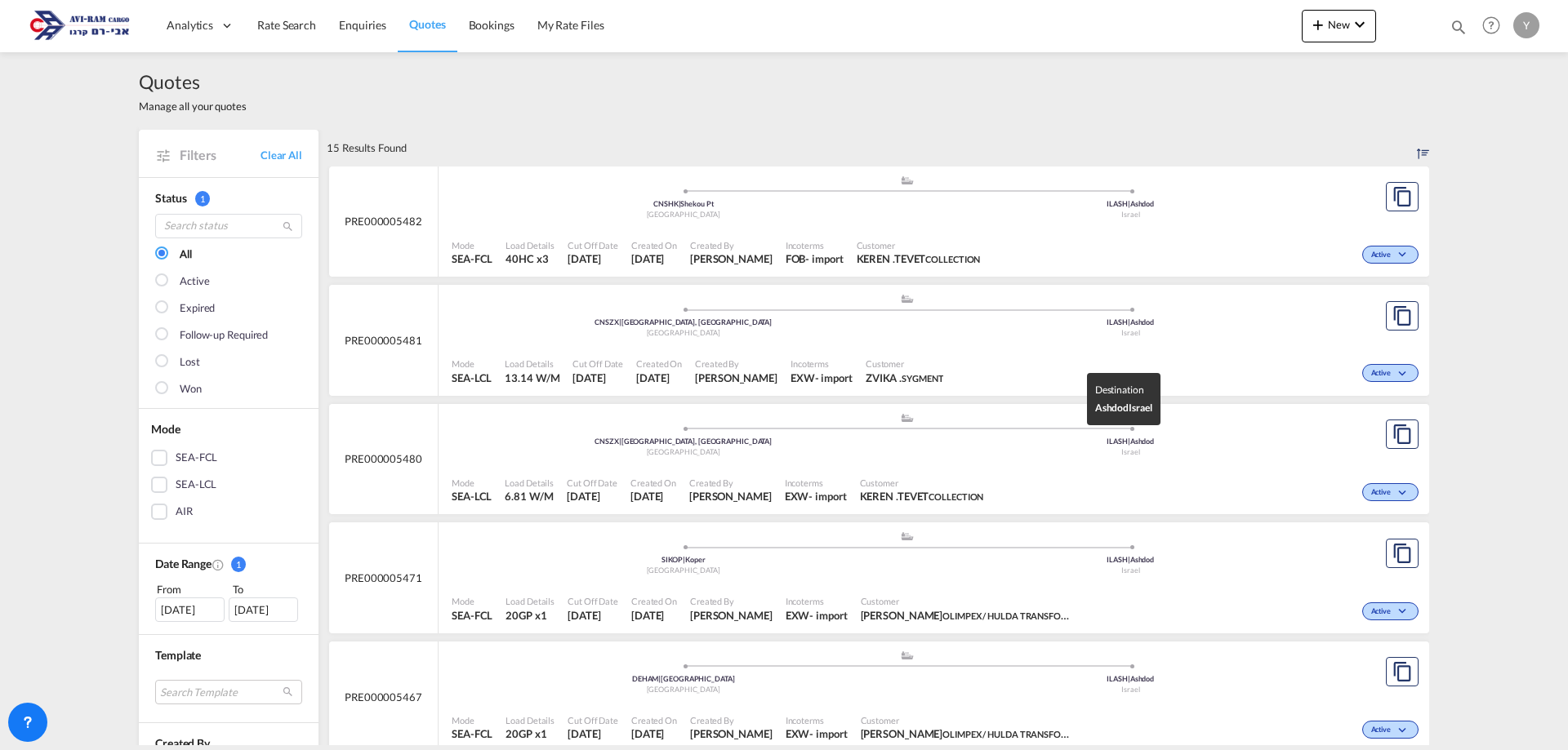
click at [1117, 192] on div ".a{fill:#aaa8ad;} .a{fill:#aaa8ad;}" at bounding box center [907, 184] width 448 height 16
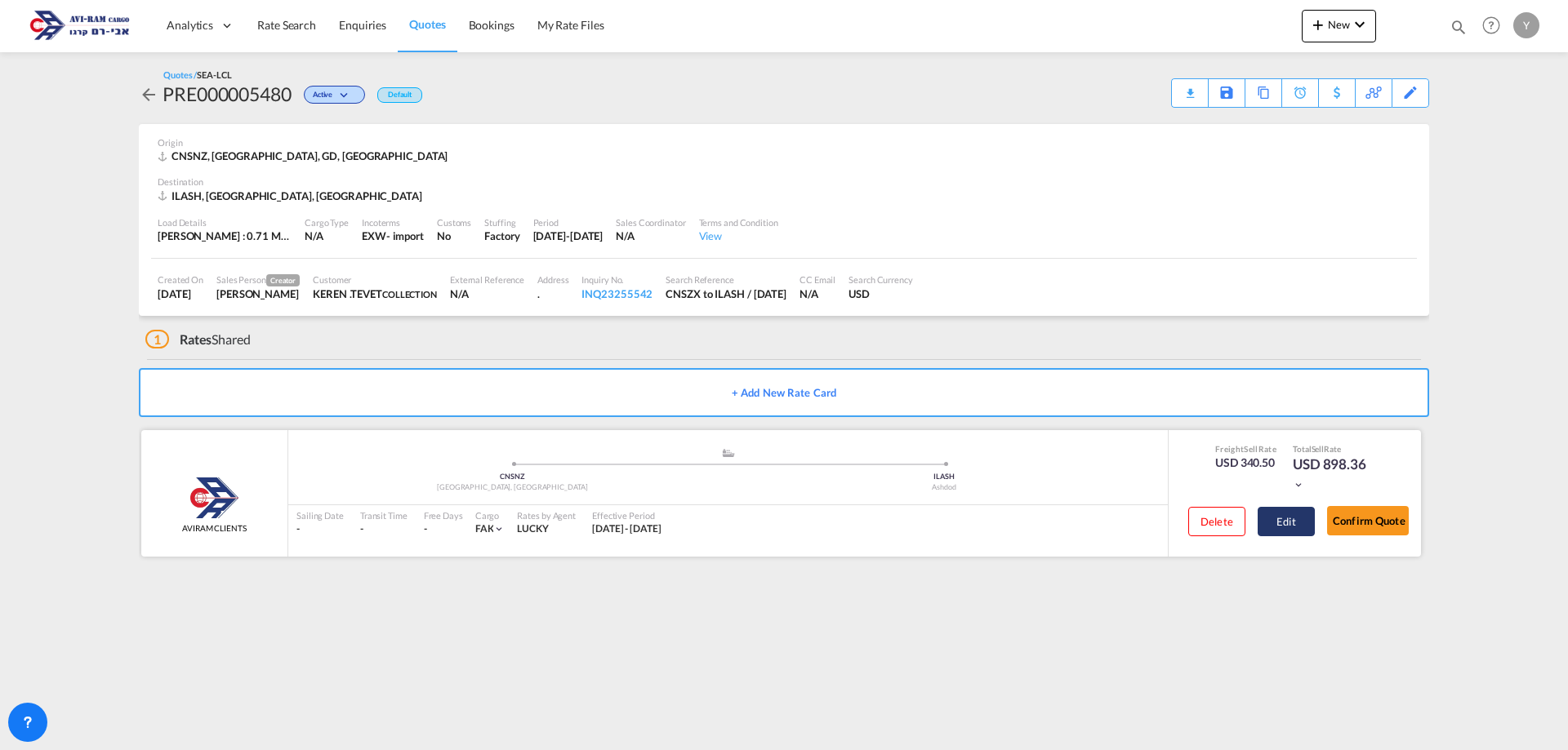
click at [1305, 515] on button "Edit" at bounding box center [1285, 521] width 57 height 29
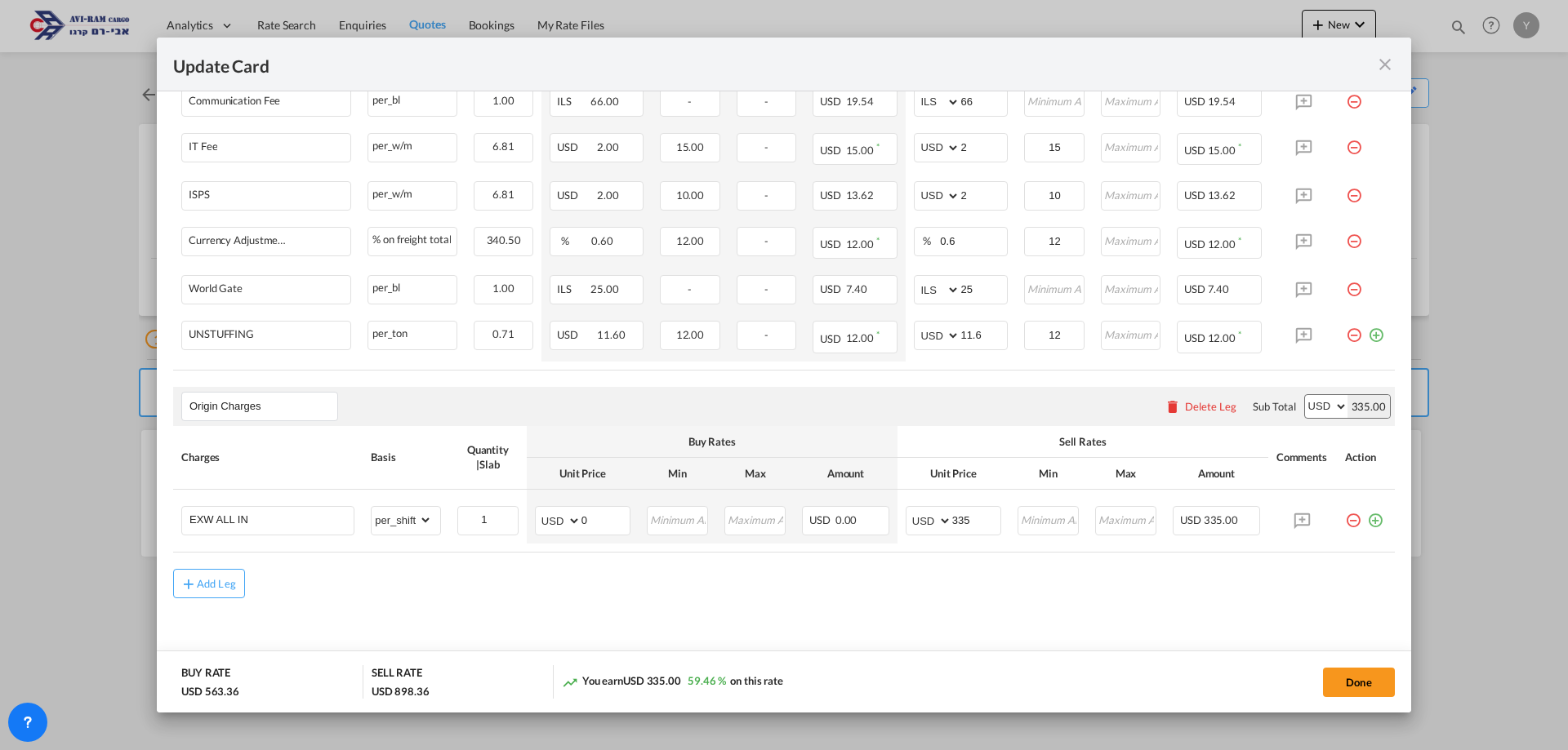
scroll to position [826, 0]
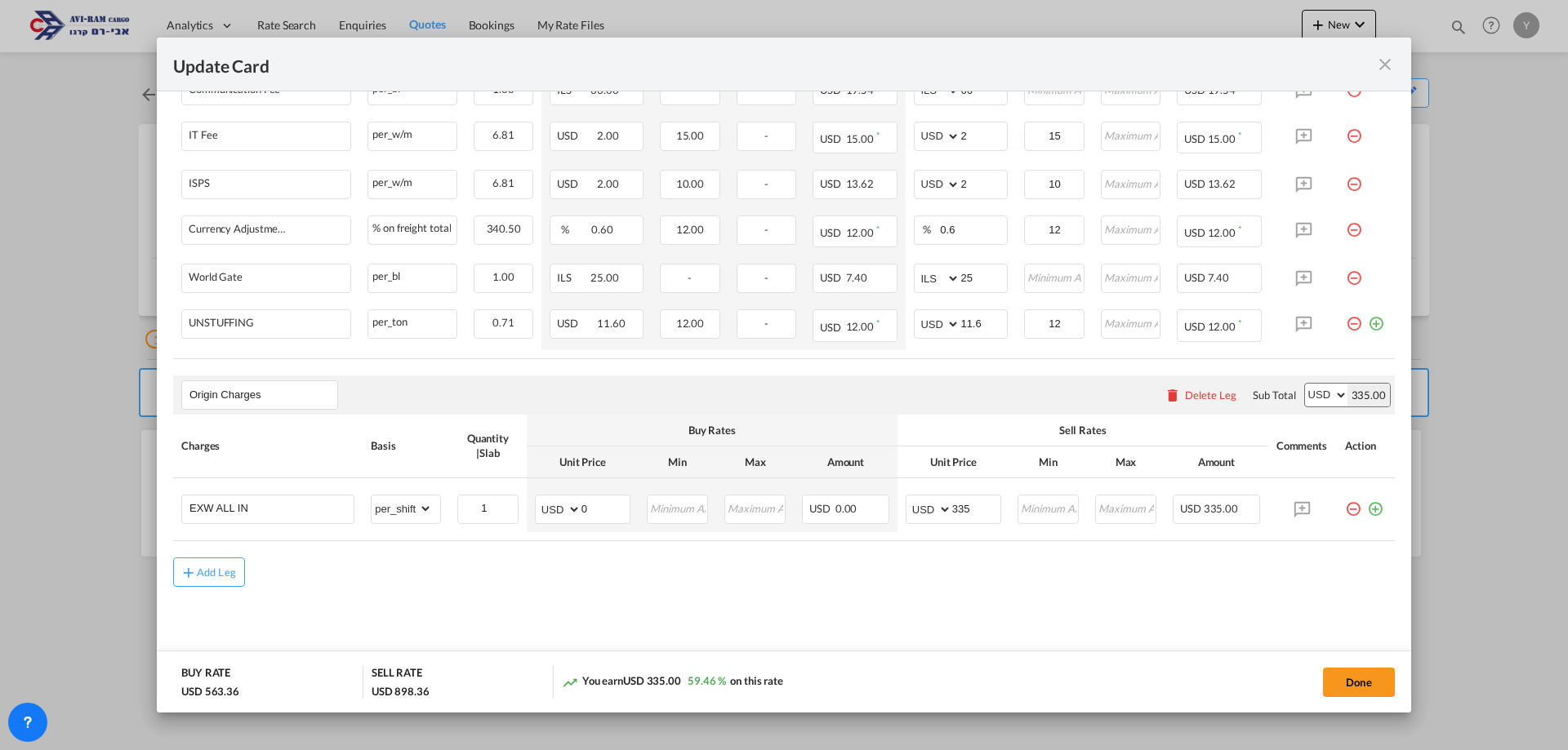
click at [1400, 72] on div "Update Card" at bounding box center [784, 64] width 1254 height 54
click at [1385, 70] on md-icon "icon-close fg-AAA8AD m-0 pointer" at bounding box center [1384, 64] width 20 height 20
